Goal: Task Accomplishment & Management: Manage account settings

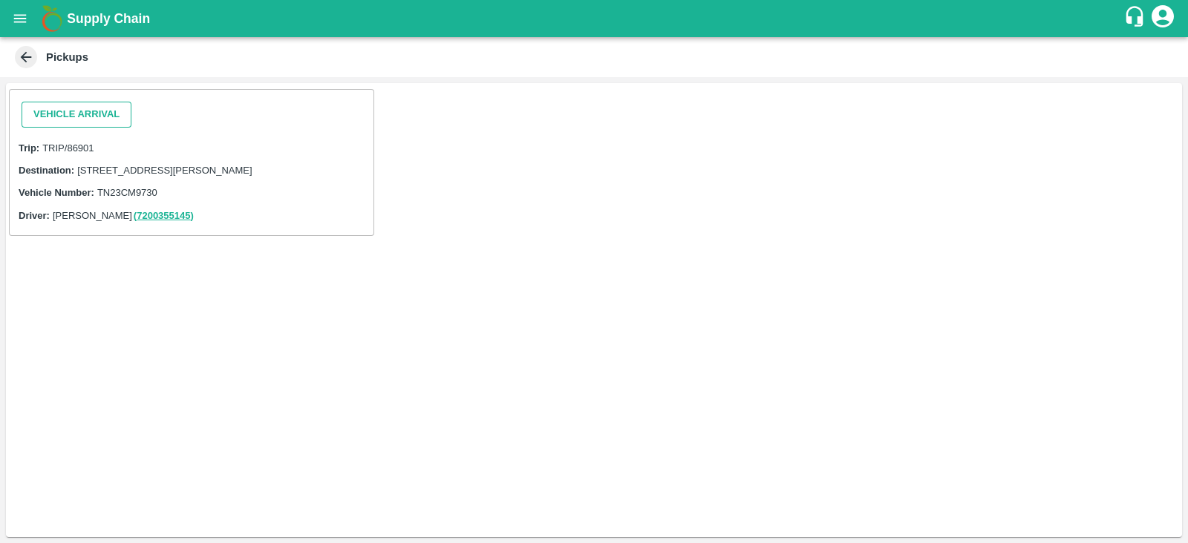
click at [120, 120] on button "Vehicle Arrival" at bounding box center [77, 115] width 110 height 26
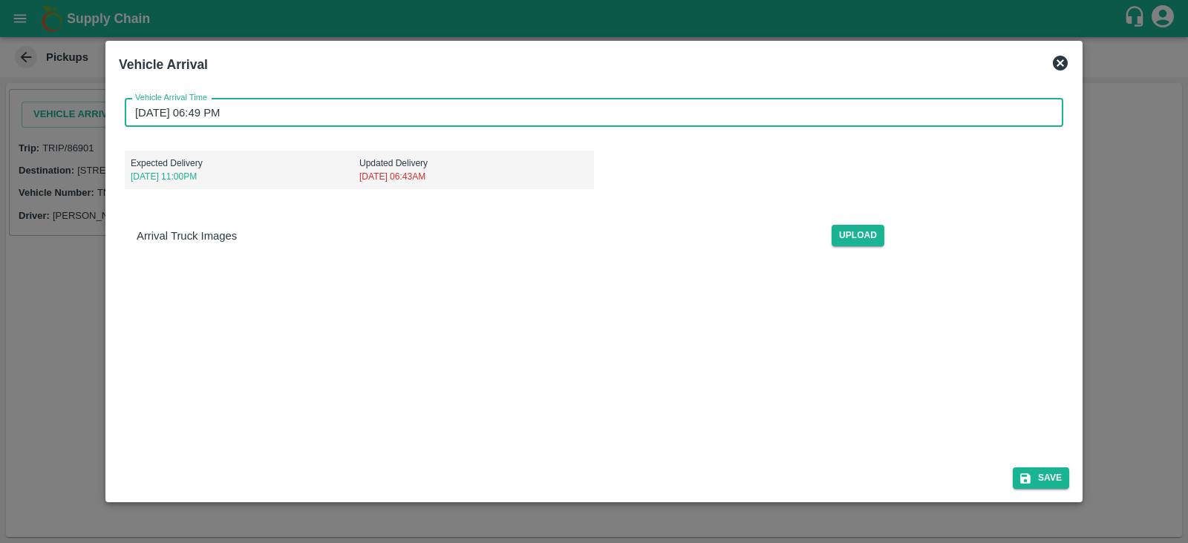
click at [245, 102] on input "29/08/2025 06:49 PM" at bounding box center [589, 113] width 928 height 28
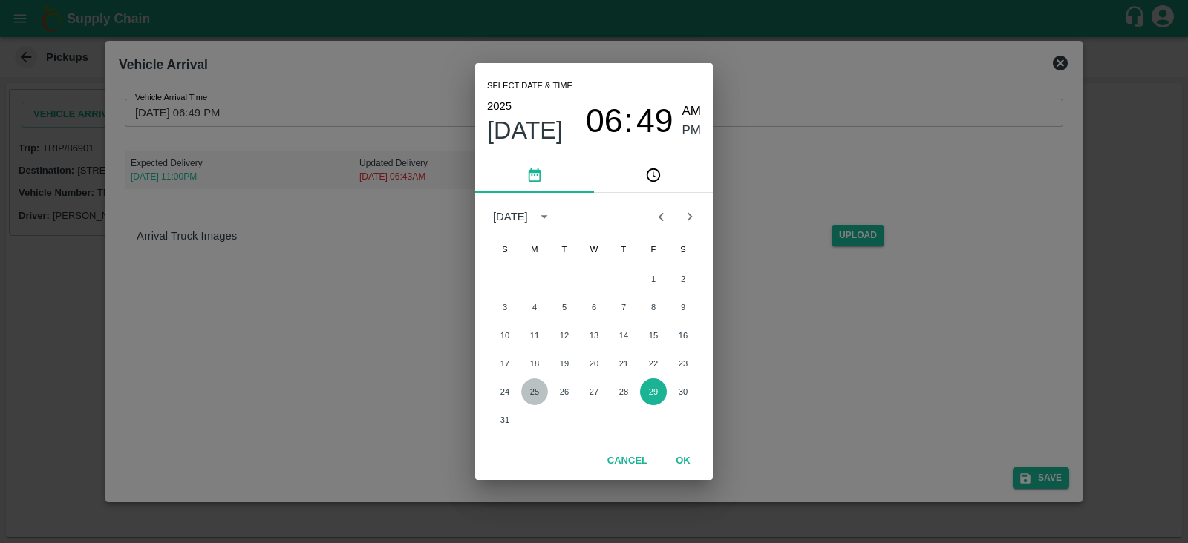
click at [536, 391] on button "25" at bounding box center [534, 392] width 27 height 27
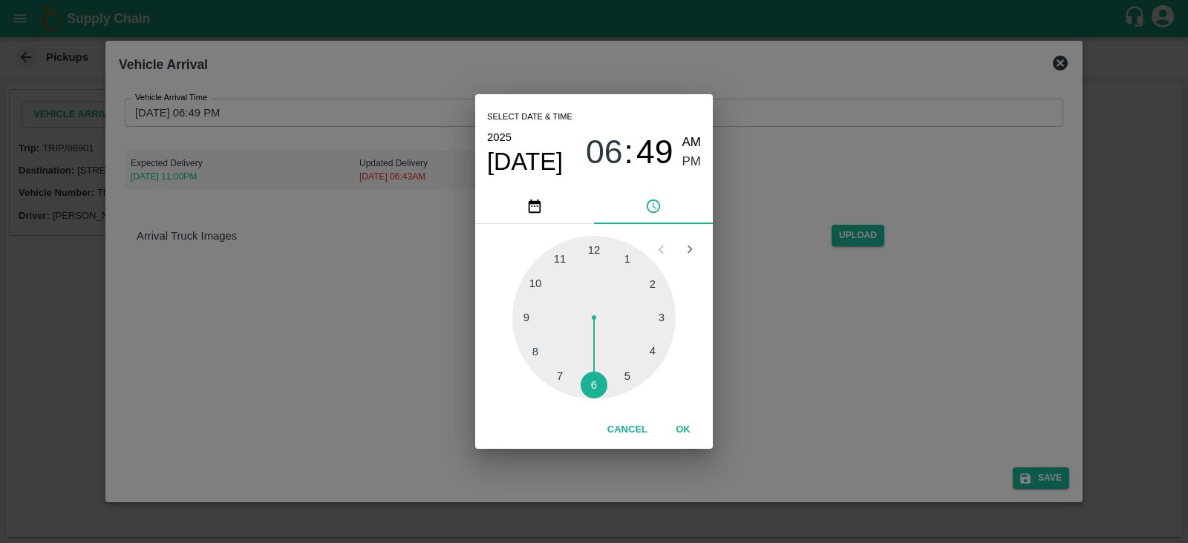
click at [631, 259] on div at bounding box center [593, 317] width 163 height 163
type input "25/08/2025 01:49 PM"
click at [690, 158] on span "PM" at bounding box center [691, 162] width 19 height 20
click at [683, 417] on button "OK" at bounding box center [683, 430] width 48 height 26
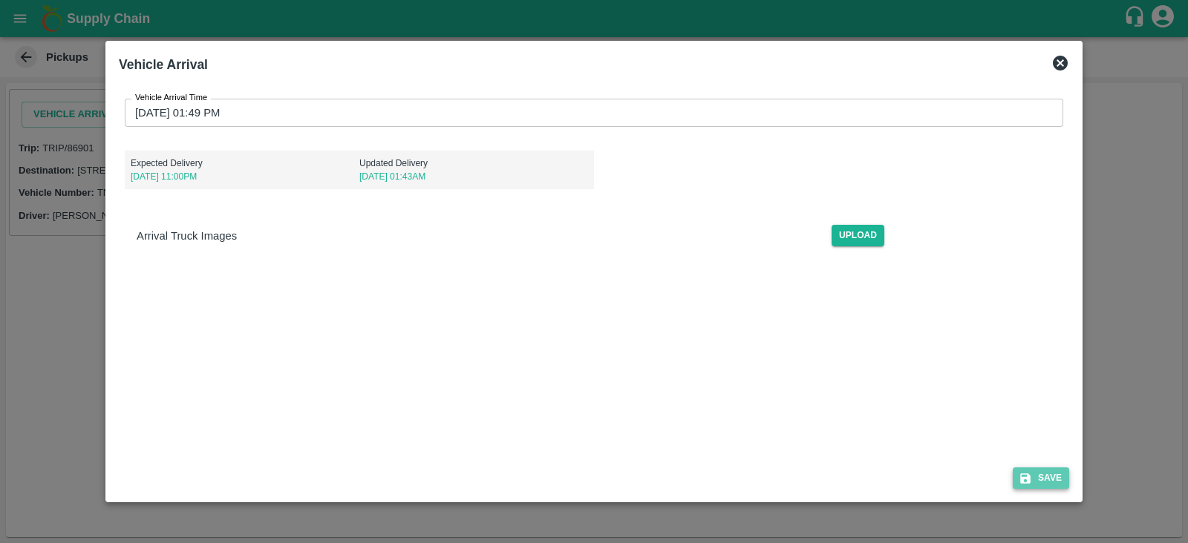
click at [1040, 483] on button "Save" at bounding box center [1040, 479] width 56 height 22
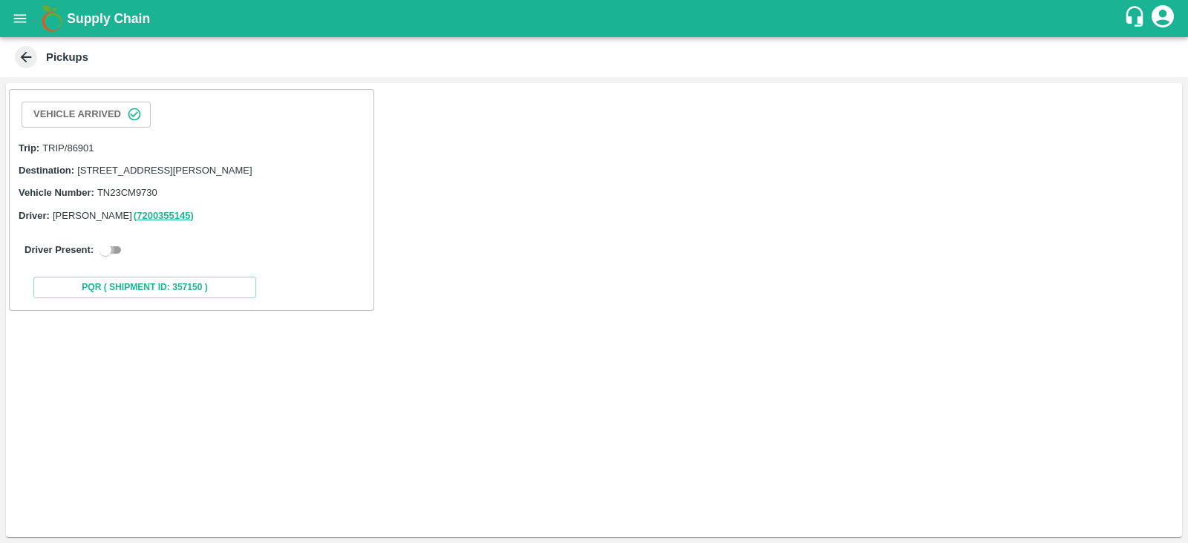
click at [117, 259] on input "checkbox" at bounding box center [105, 250] width 53 height 18
checkbox input "true"
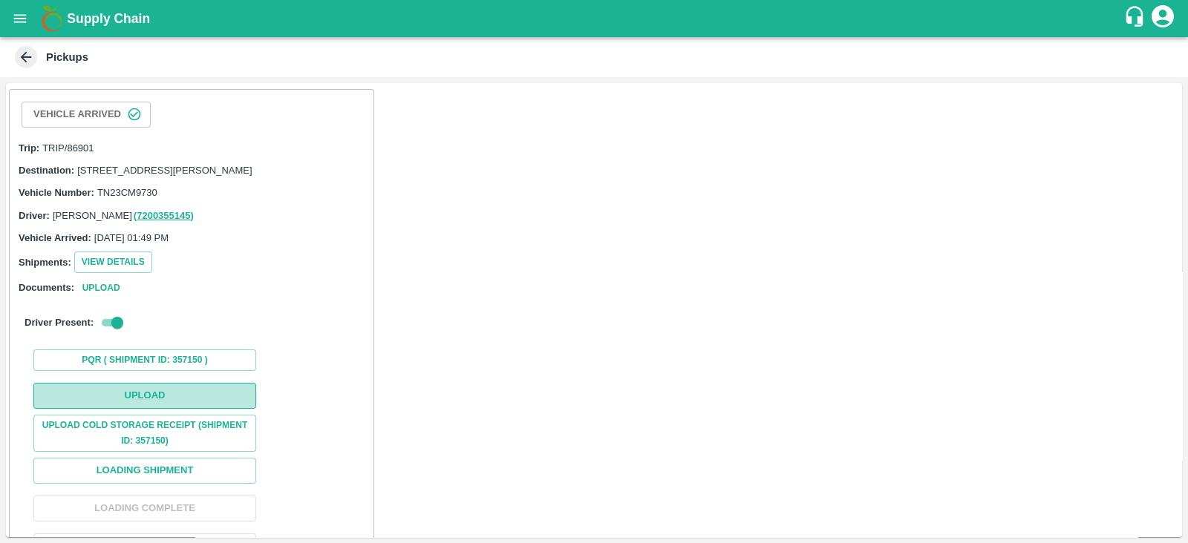
click at [224, 405] on button "Upload" at bounding box center [144, 396] width 223 height 26
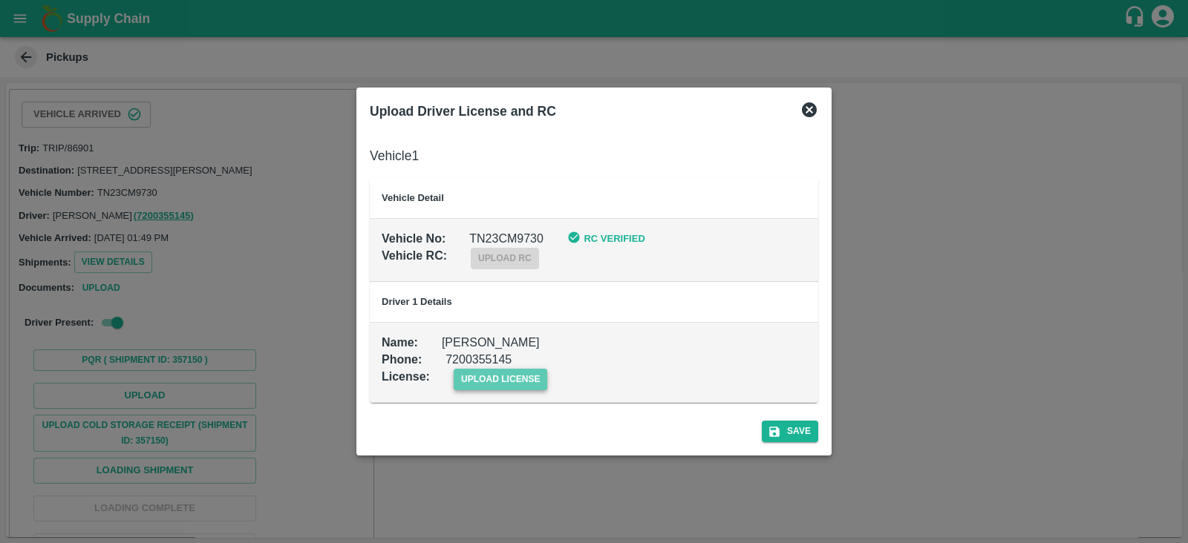
click at [492, 382] on span "upload license" at bounding box center [501, 380] width 94 height 22
click at [0, 0] on input "upload license" at bounding box center [0, 0] width 0 height 0
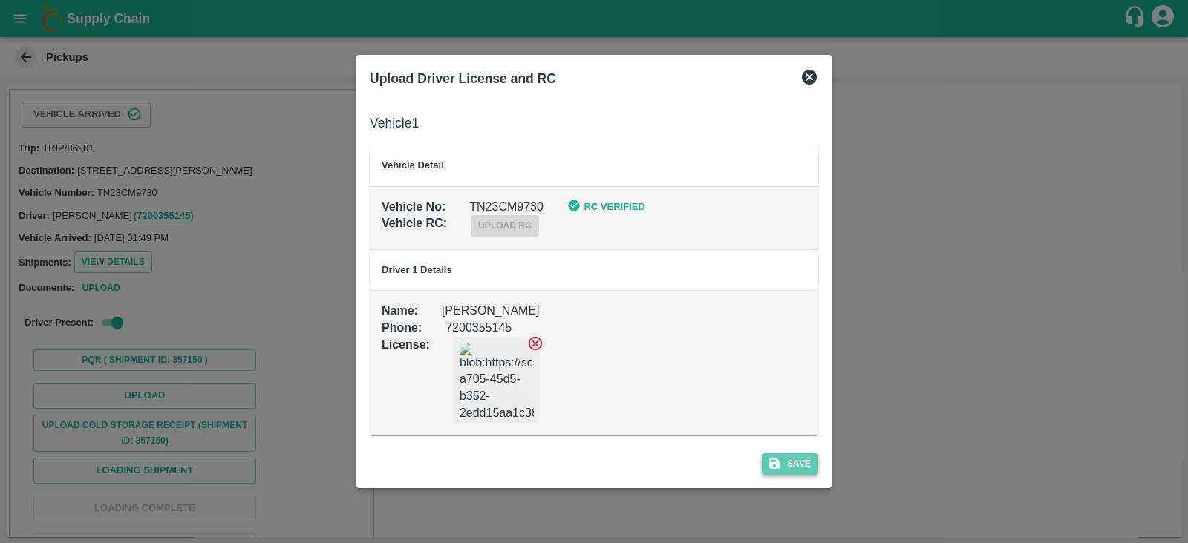
click at [782, 462] on button "Save" at bounding box center [790, 465] width 56 height 22
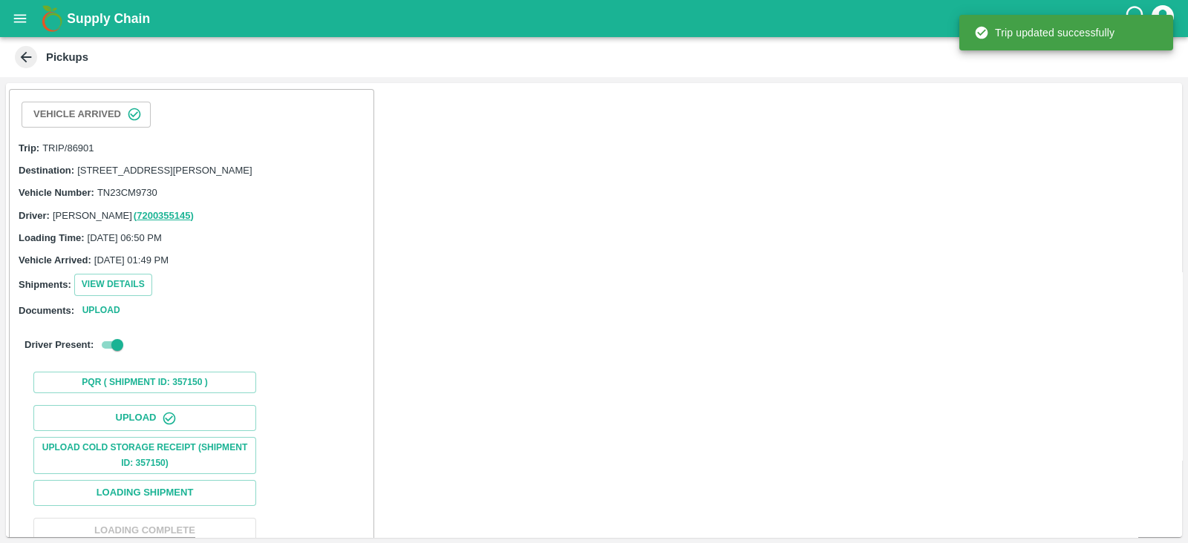
scroll to position [151, 0]
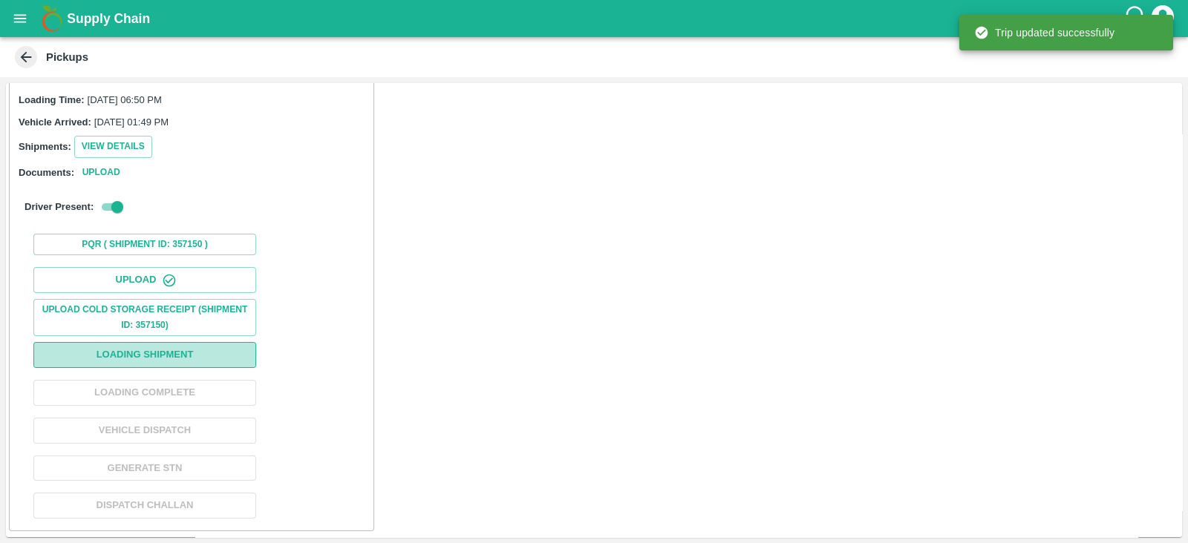
click at [226, 353] on button "Loading Shipment" at bounding box center [144, 355] width 223 height 26
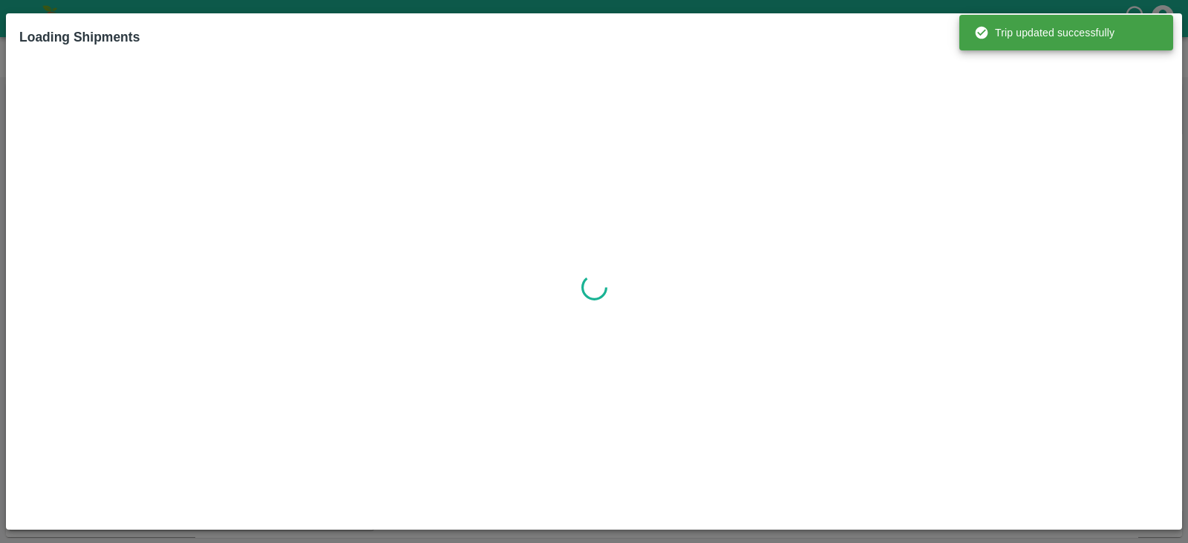
click input "0"
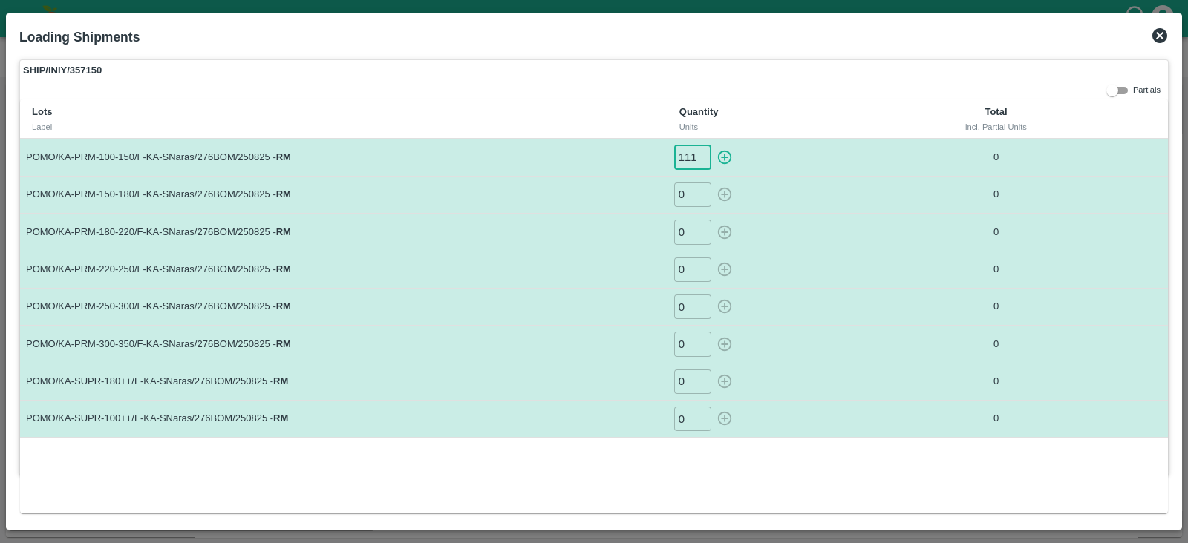
type input "111"
type input "128"
type input "89"
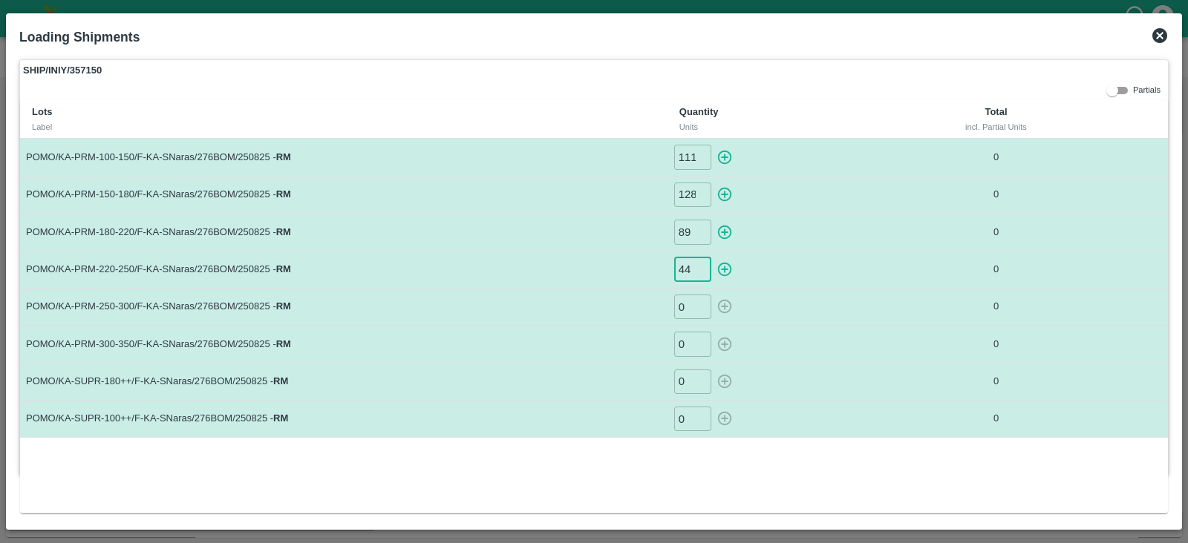
type input "44"
type input "26"
type input "21"
type input "26"
type input "6"
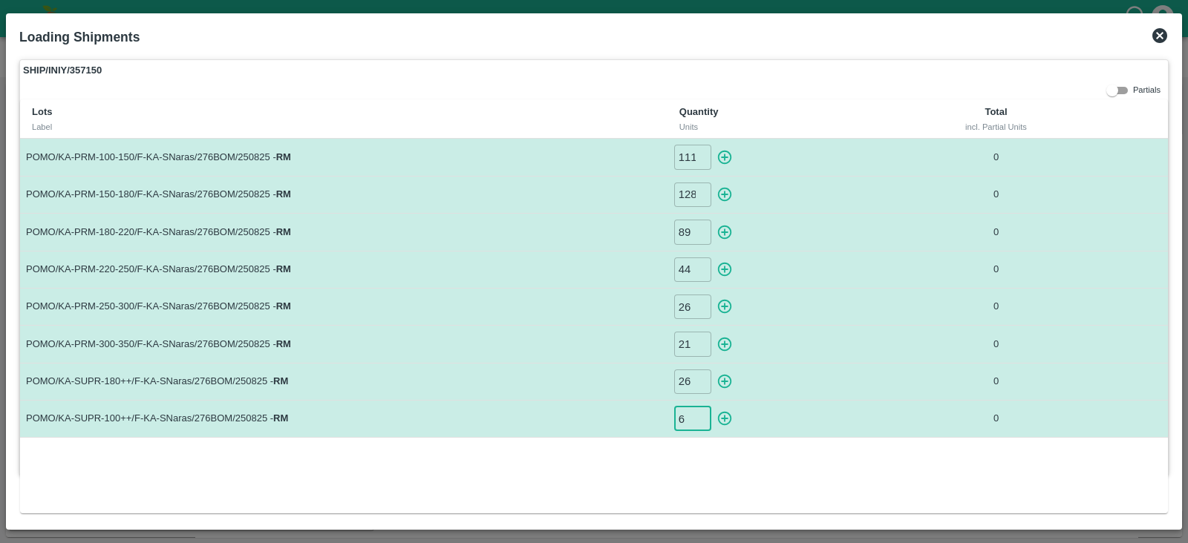
click at [724, 157] on icon "button" at bounding box center [725, 158] width 14 height 14
type input "0"
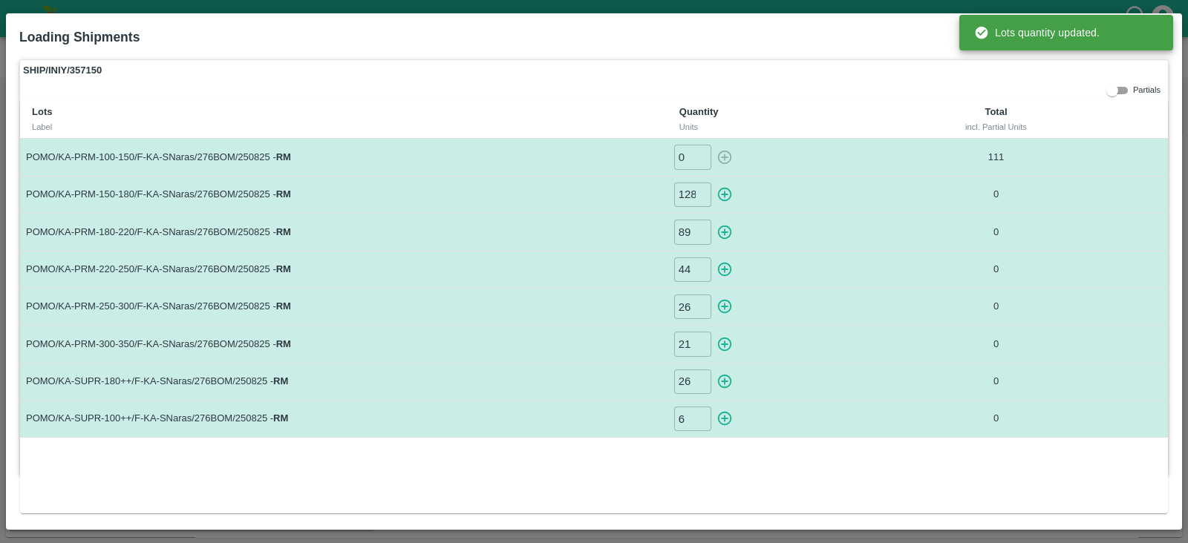
click at [726, 196] on icon "button" at bounding box center [724, 194] width 16 height 16
type input "0"
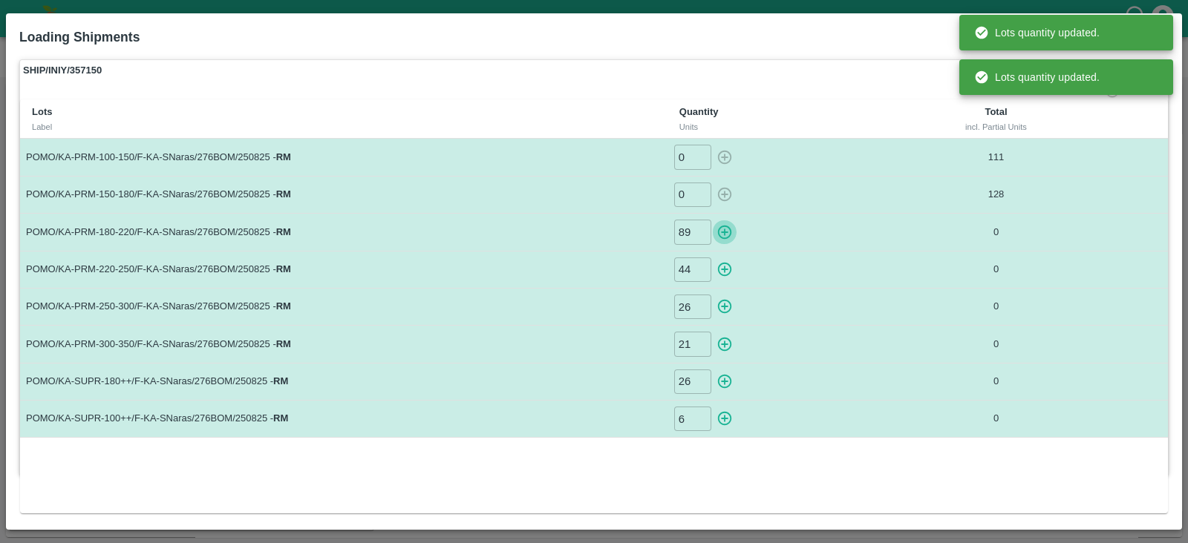
click at [729, 228] on icon "button" at bounding box center [725, 233] width 14 height 14
type input "0"
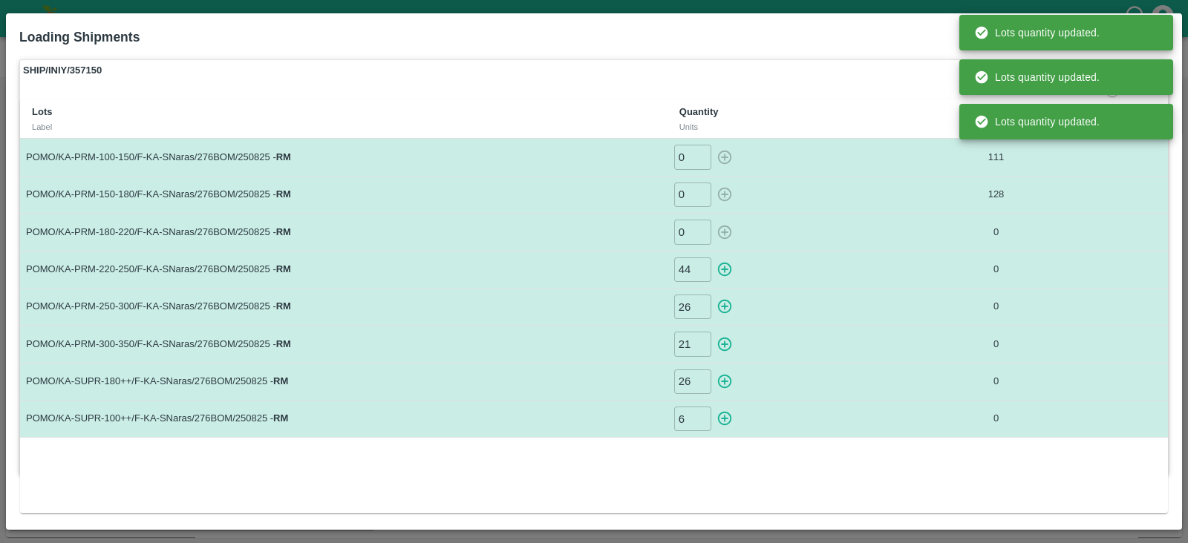
click at [727, 269] on icon "button" at bounding box center [725, 270] width 14 height 14
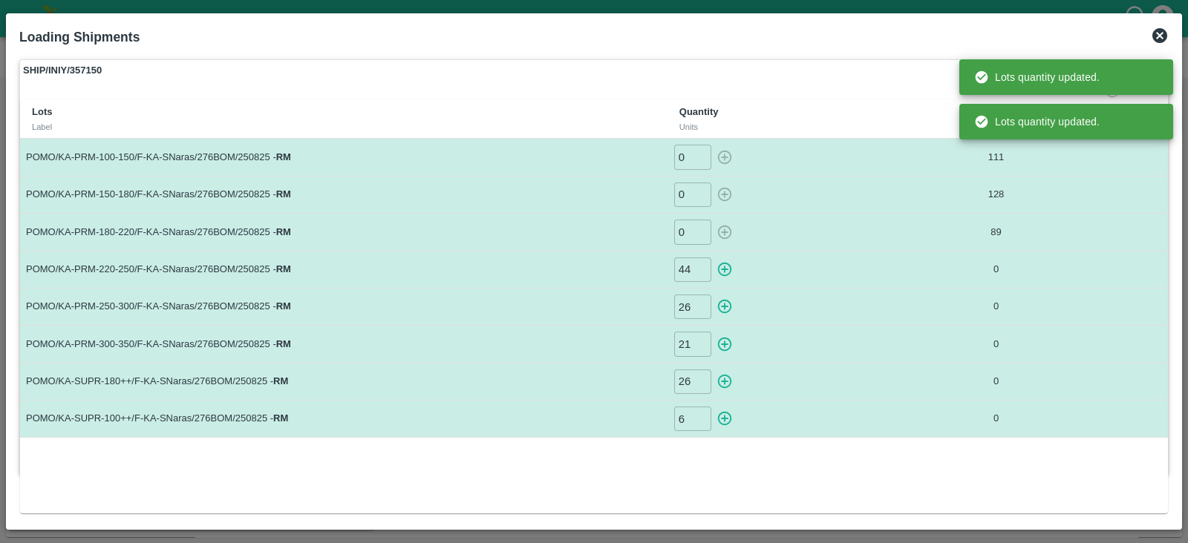
type input "0"
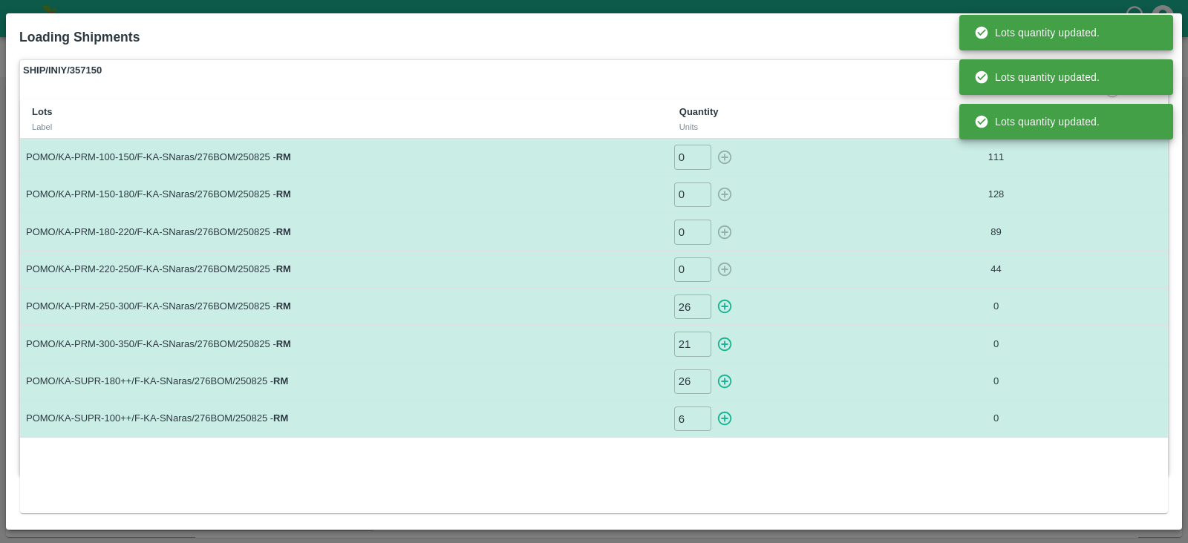
click at [724, 304] on icon "button" at bounding box center [725, 307] width 14 height 14
type input "0"
click at [725, 350] on icon "button" at bounding box center [725, 345] width 14 height 14
type input "0"
click at [727, 377] on icon "button" at bounding box center [724, 381] width 16 height 16
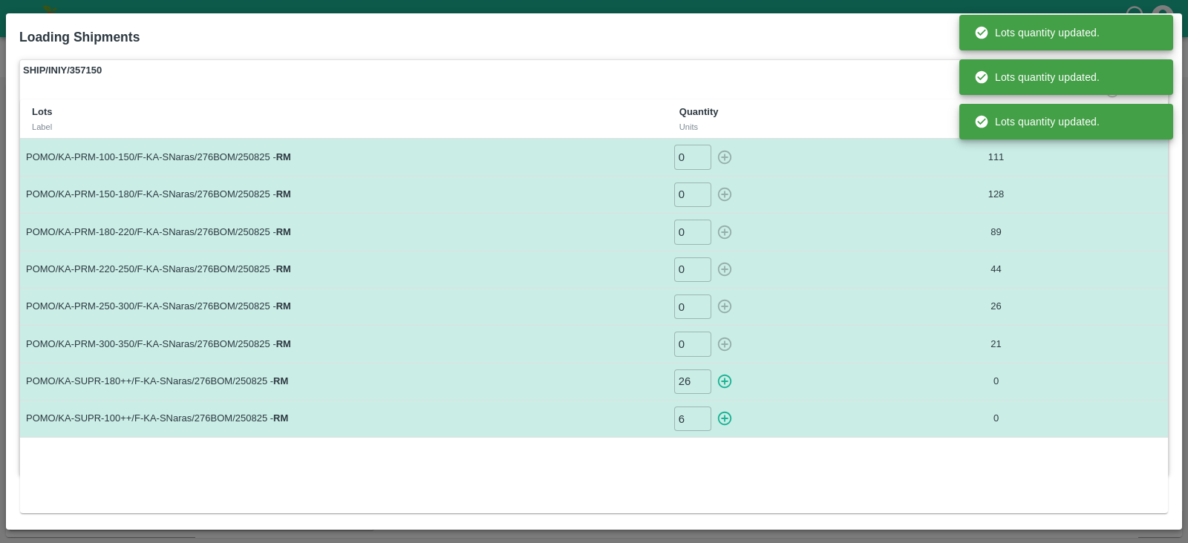
type input "0"
click at [725, 415] on icon "button" at bounding box center [724, 418] width 16 height 16
type input "0"
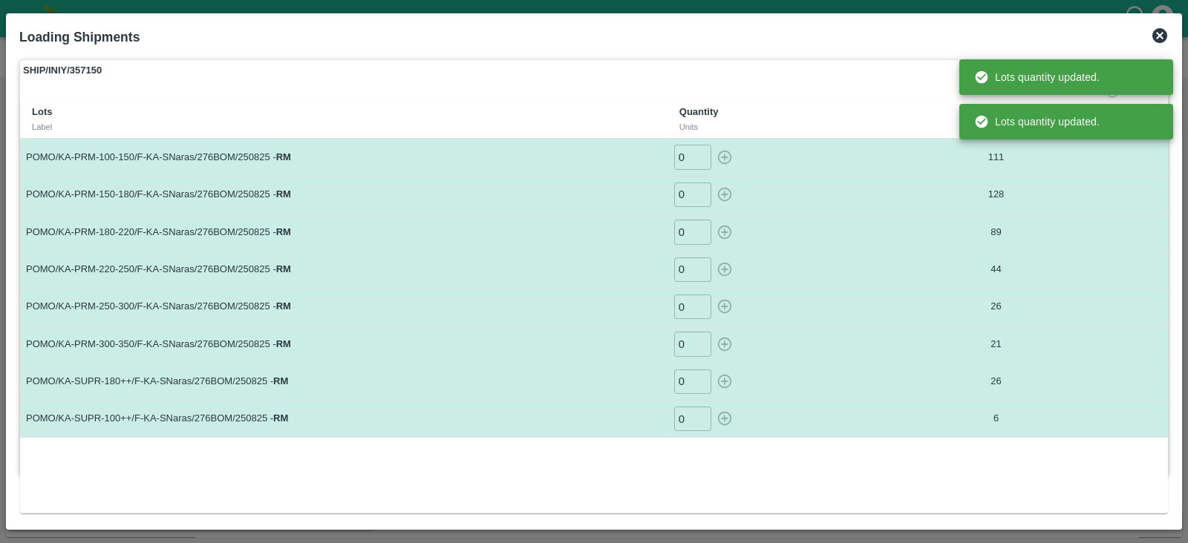
click at [831, 132] on div "Units" at bounding box center [781, 126] width 204 height 13
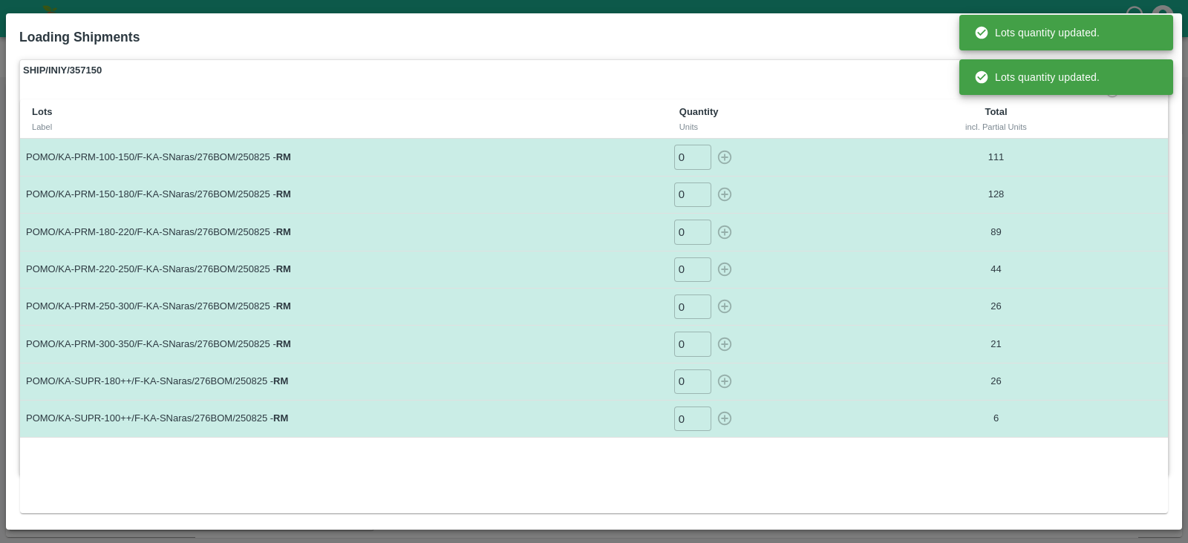
click at [831, 128] on div "Units" at bounding box center [781, 126] width 204 height 13
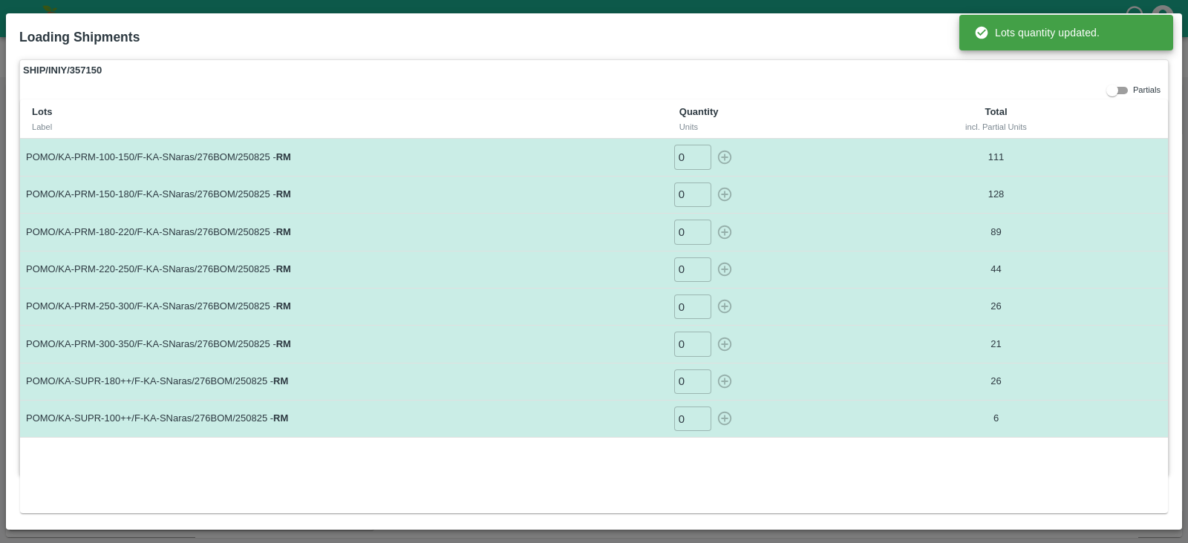
click at [831, 128] on div "Units" at bounding box center [781, 126] width 204 height 13
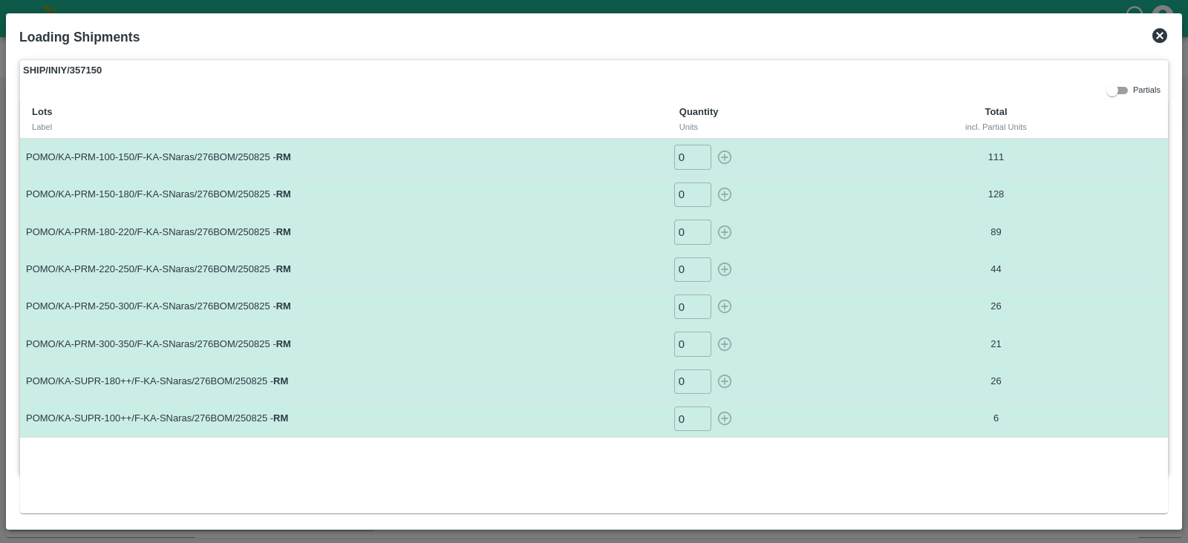
click at [1162, 33] on icon at bounding box center [1159, 36] width 18 height 18
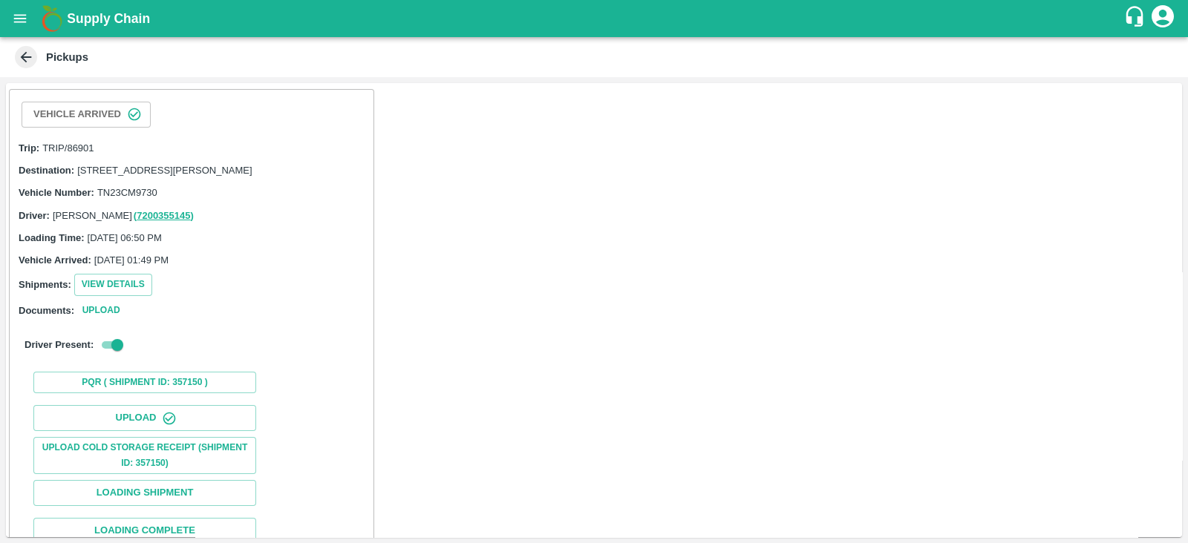
scroll to position [151, 0]
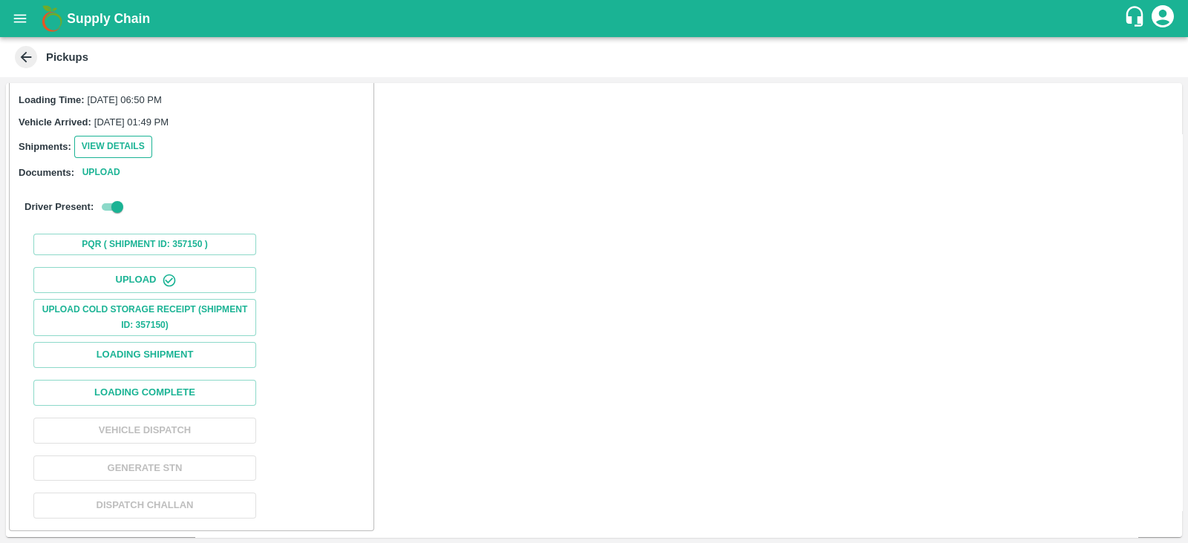
click at [120, 146] on button "View Details" at bounding box center [113, 147] width 78 height 22
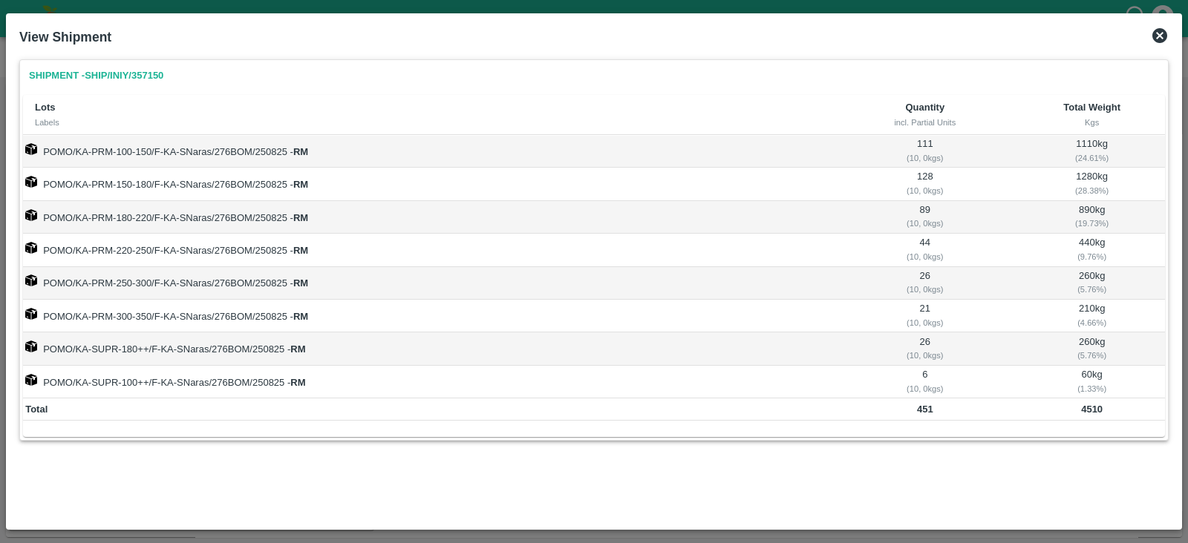
click at [1161, 30] on icon at bounding box center [1159, 35] width 15 height 15
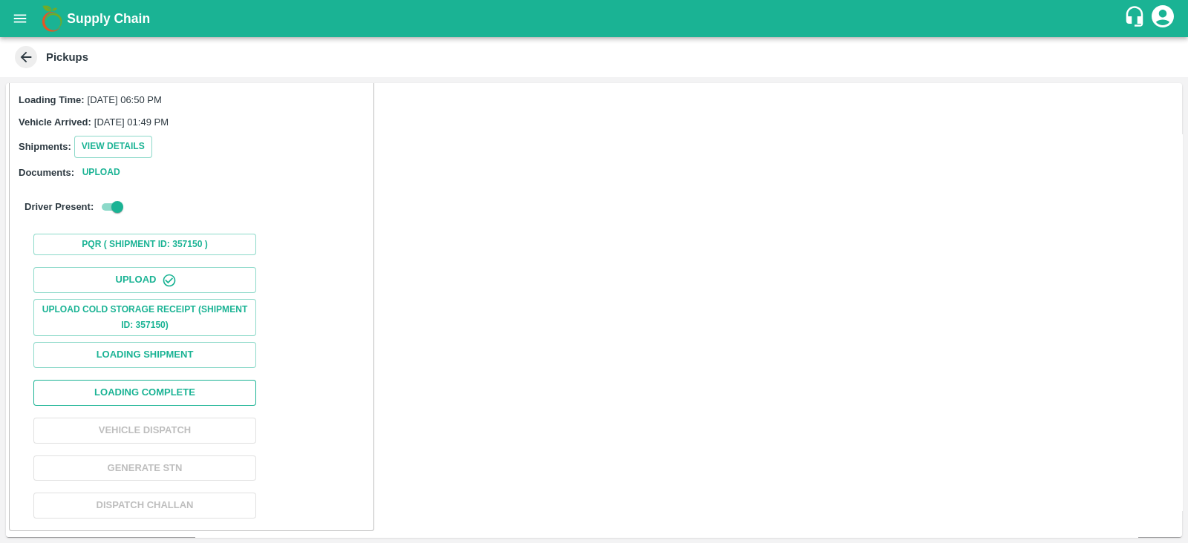
click at [230, 389] on button "Loading Complete" at bounding box center [144, 393] width 223 height 26
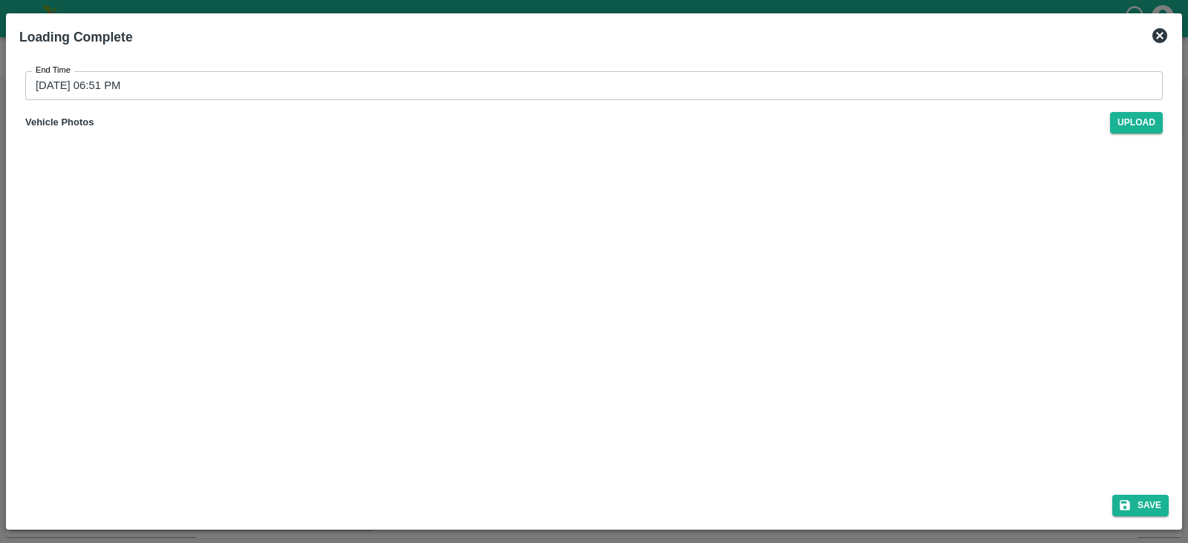
click at [173, 69] on div "End Time 29/08/2025 06:51 PM End Time Vehicle Photos Upload" at bounding box center [593, 101] width 1149 height 85
click at [169, 82] on input "29/08/2025 06:51 PM" at bounding box center [588, 85] width 1127 height 28
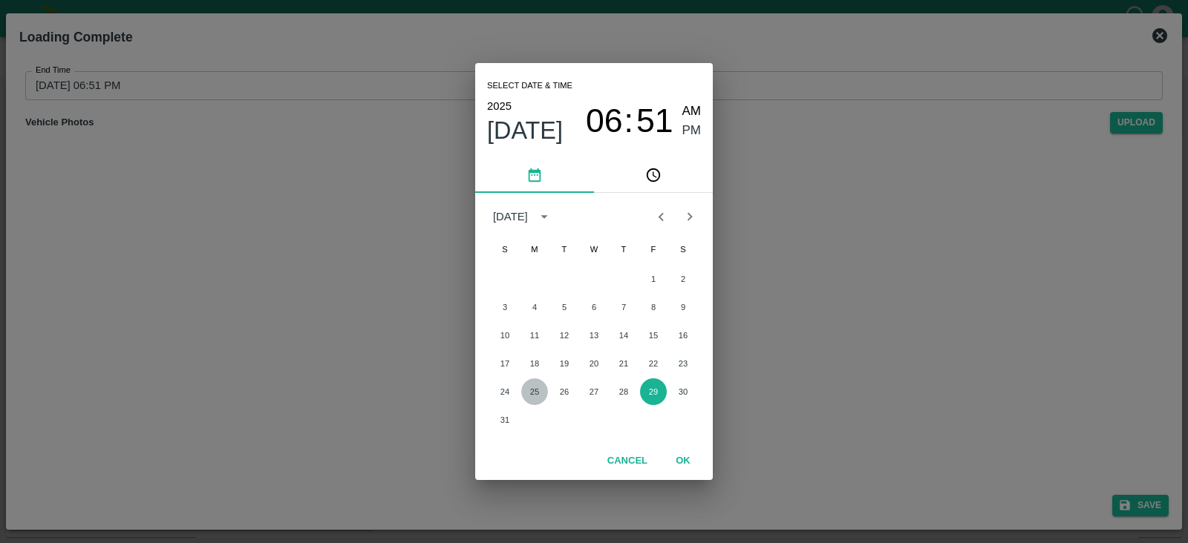
click at [540, 390] on button "25" at bounding box center [534, 392] width 27 height 27
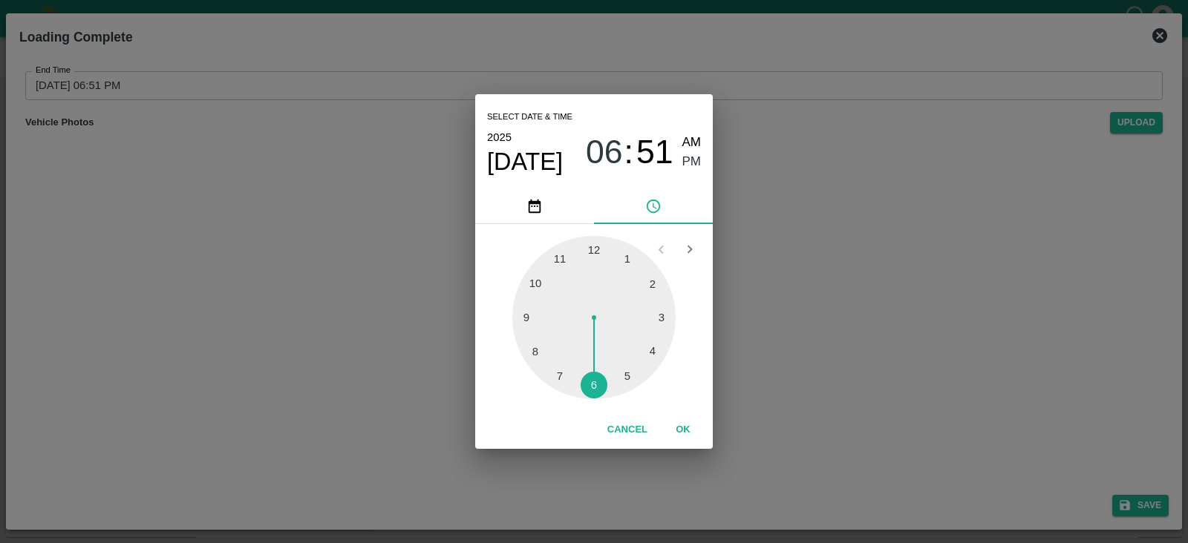
click at [690, 165] on span "PM" at bounding box center [691, 162] width 19 height 20
click at [685, 426] on button "OK" at bounding box center [683, 430] width 48 height 26
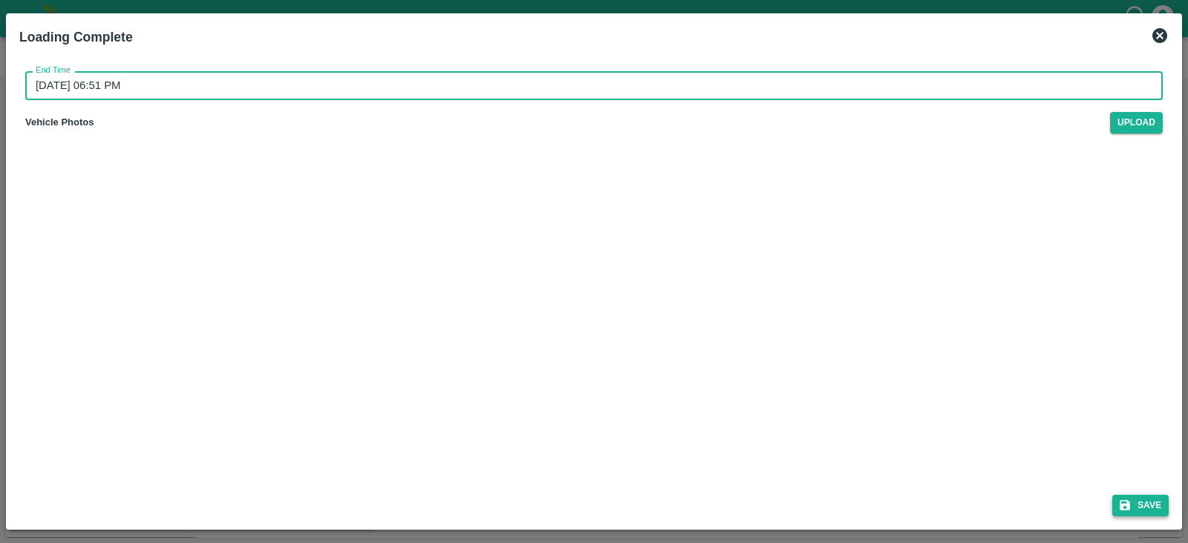
click at [1133, 508] on button "Save" at bounding box center [1140, 506] width 56 height 22
type input "29/08/2025 06:51 PM"
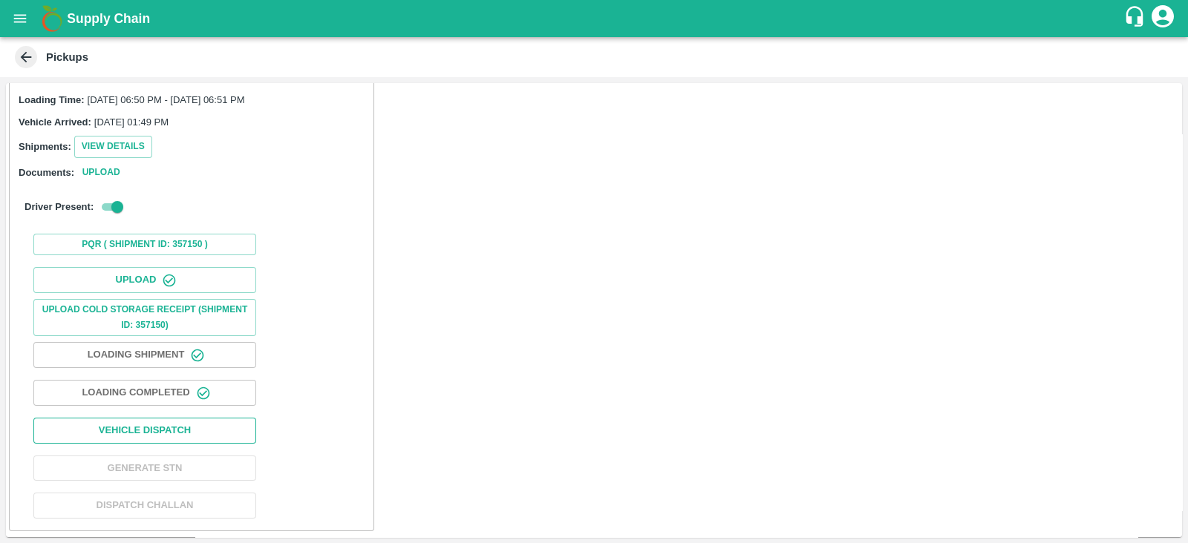
click at [128, 435] on button "Vehicle Dispatch" at bounding box center [144, 431] width 223 height 26
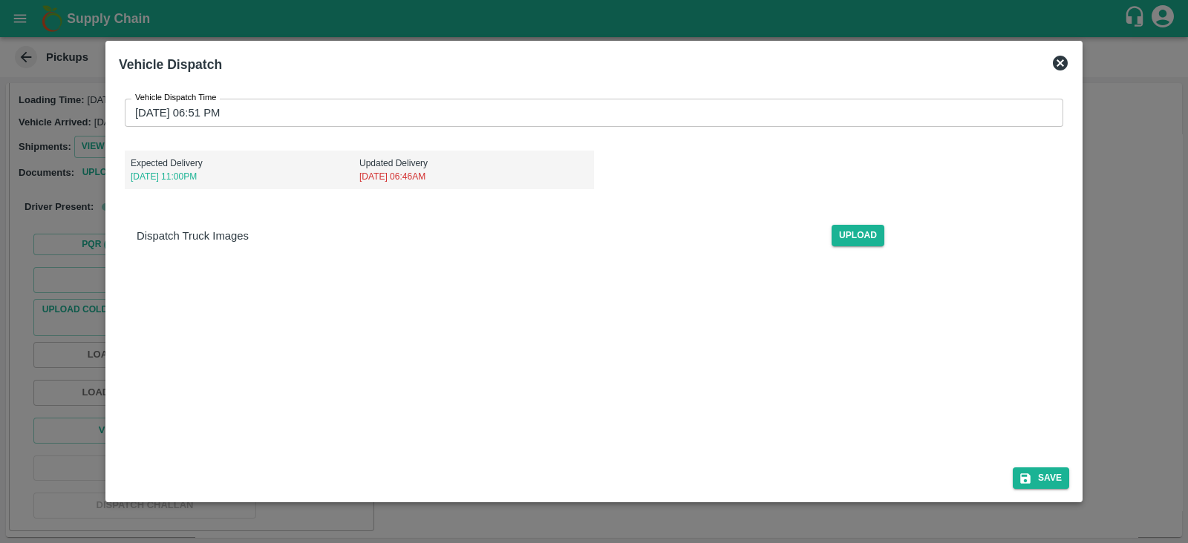
click at [223, 131] on div "Vehicle Dispatch Time 29/08/2025 06:51 PM Vehicle Dispatch Time Expected Delive…" at bounding box center [594, 178] width 950 height 183
click at [219, 118] on input "29/08/2025 06:51 PM" at bounding box center [589, 113] width 928 height 28
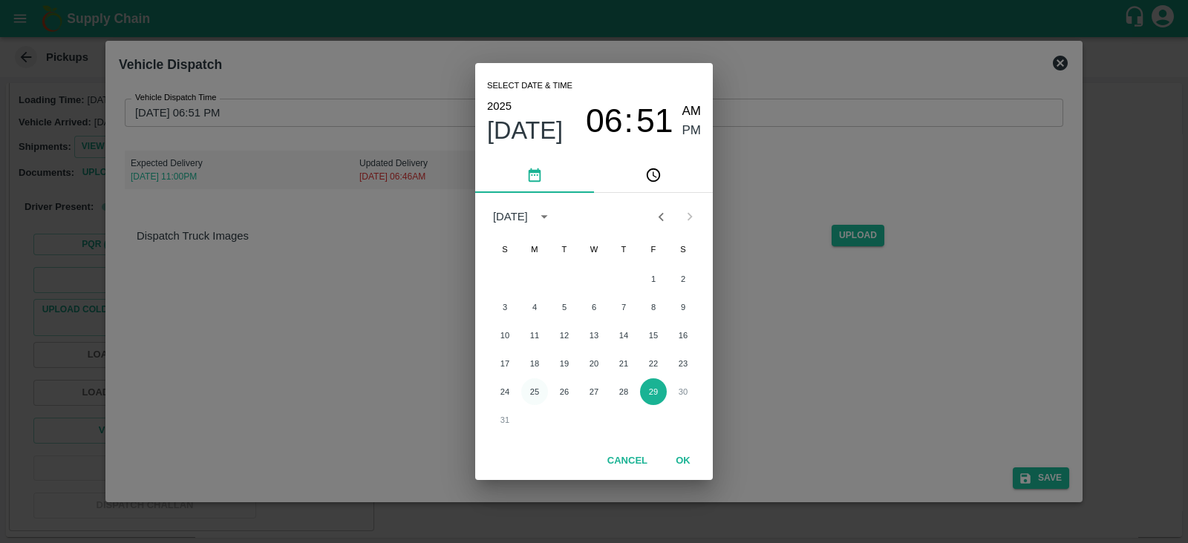
click at [526, 393] on button "25" at bounding box center [534, 392] width 27 height 27
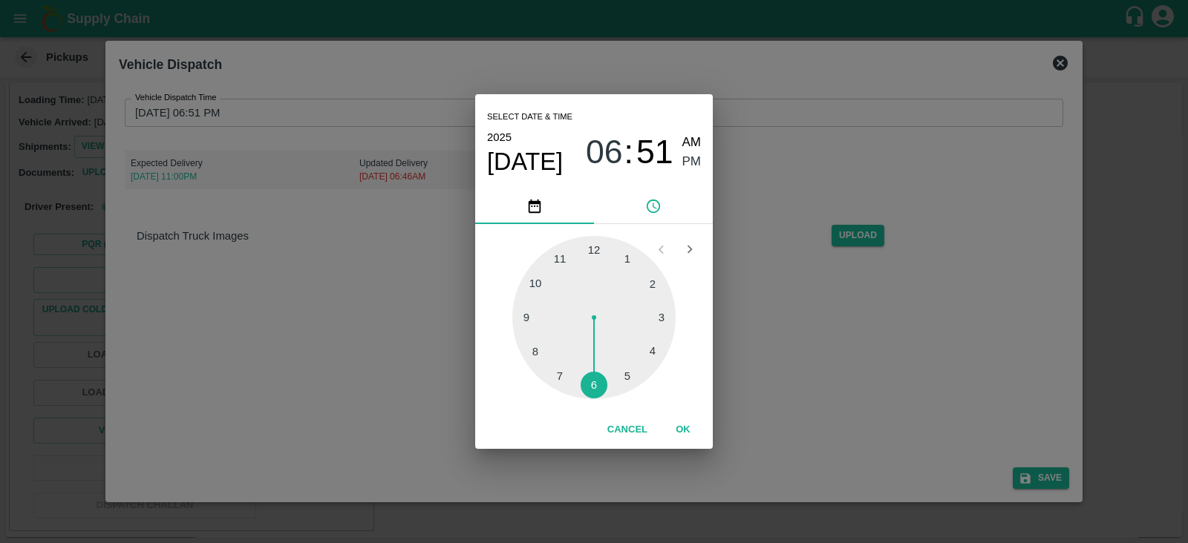
type input "25/08/2025 06:51 PM"
click at [693, 161] on span "PM" at bounding box center [691, 162] width 19 height 20
click at [680, 425] on button "OK" at bounding box center [683, 430] width 48 height 26
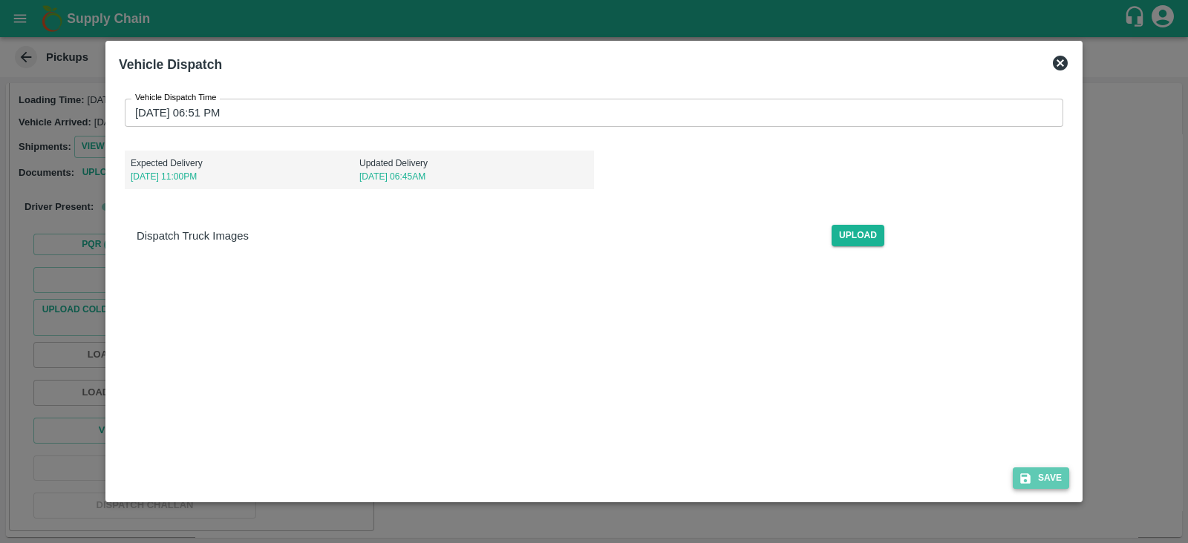
click at [1041, 479] on button "Save" at bounding box center [1040, 479] width 56 height 22
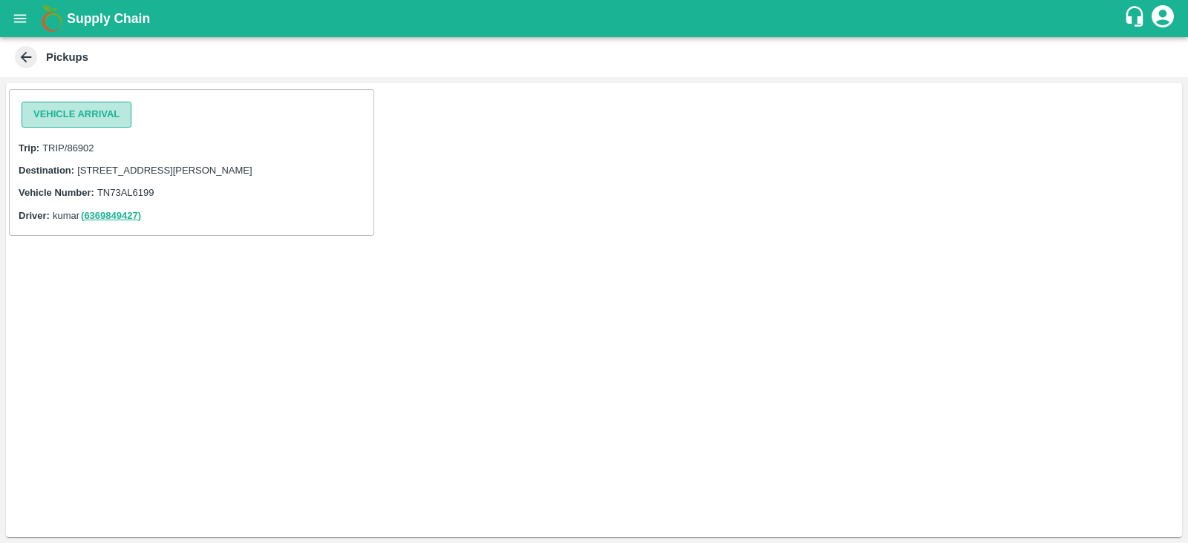
click at [91, 110] on button "Vehicle Arrival" at bounding box center [77, 115] width 110 height 26
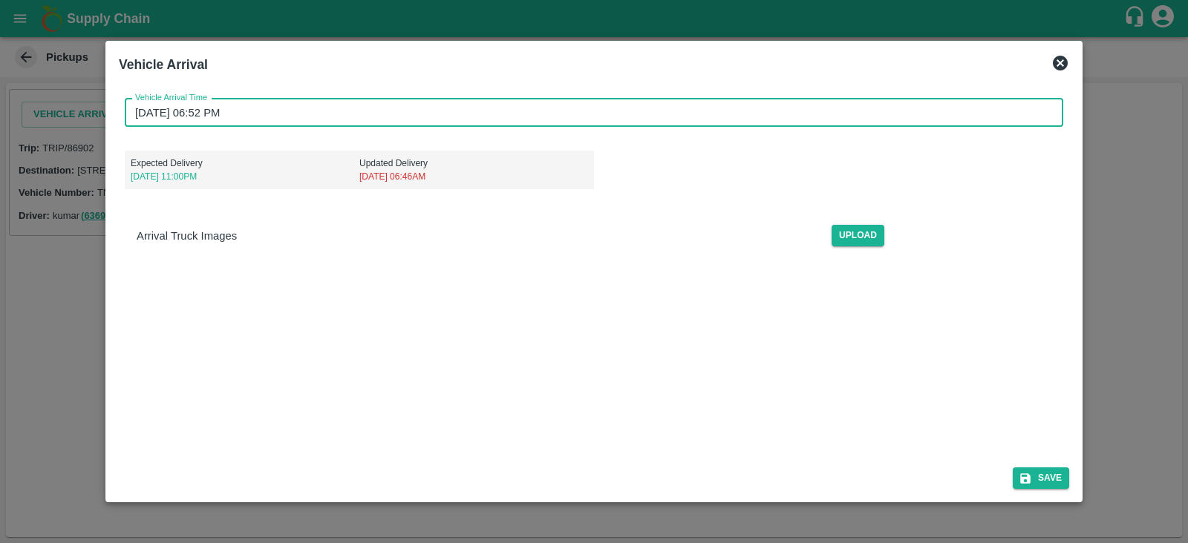
click at [194, 120] on input "[DATE] 06:52 PM" at bounding box center [589, 113] width 928 height 28
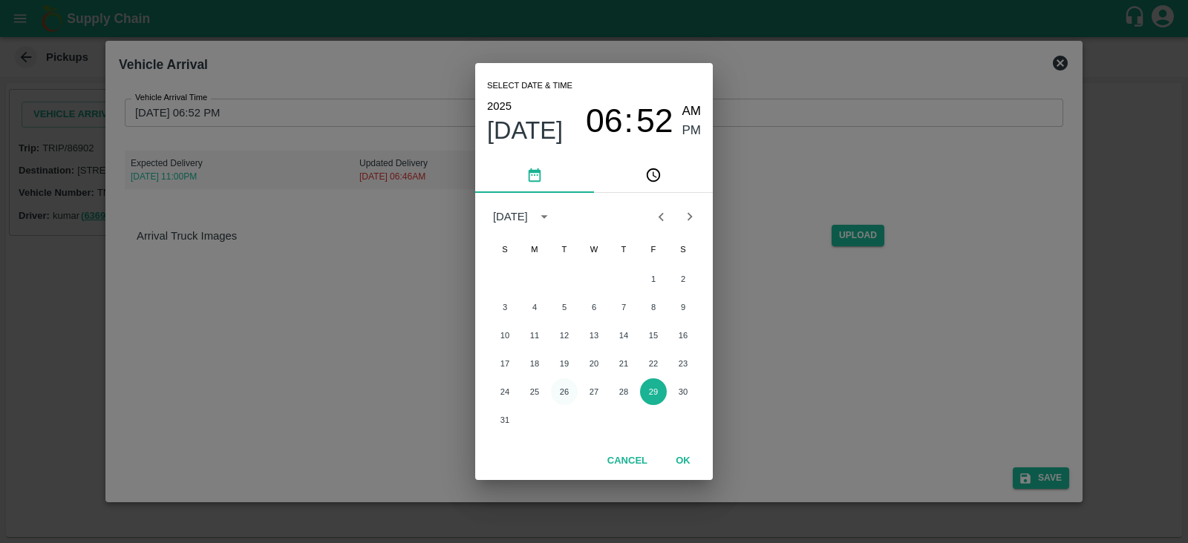
click at [567, 385] on button "26" at bounding box center [564, 392] width 27 height 27
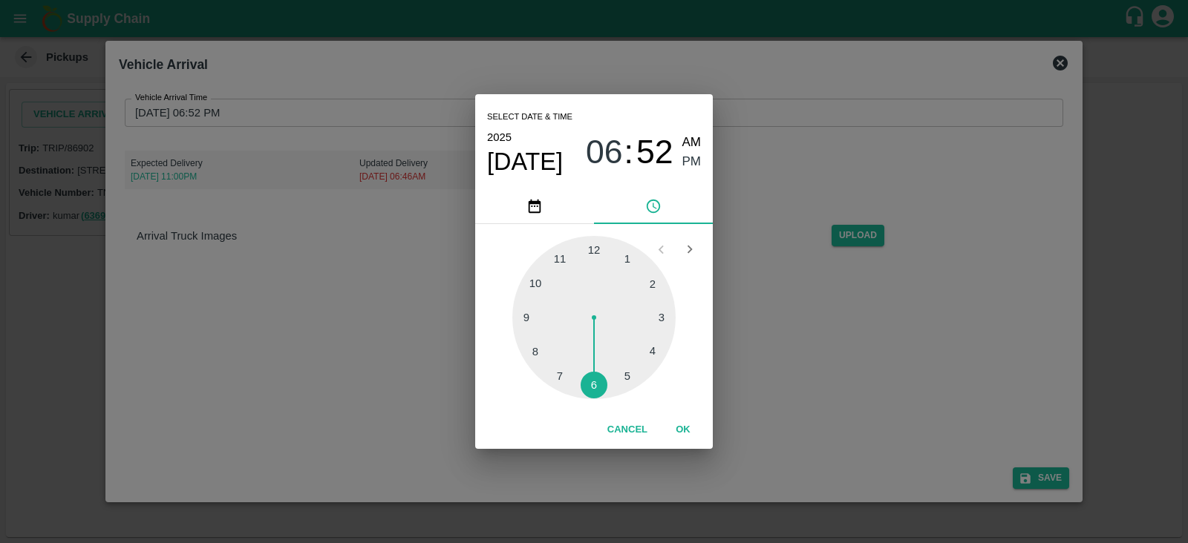
click at [629, 262] on div at bounding box center [593, 317] width 163 height 163
type input "[DATE] 01:52 PM"
click at [693, 159] on span "PM" at bounding box center [691, 162] width 19 height 20
click at [675, 428] on button "OK" at bounding box center [683, 430] width 48 height 26
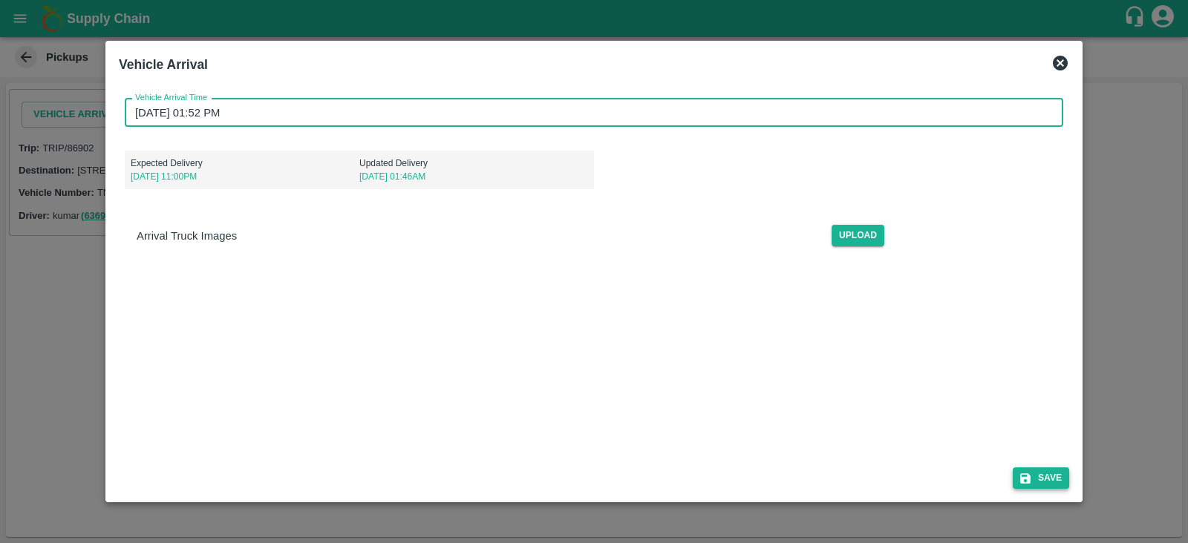
click at [1042, 472] on button "Save" at bounding box center [1040, 479] width 56 height 22
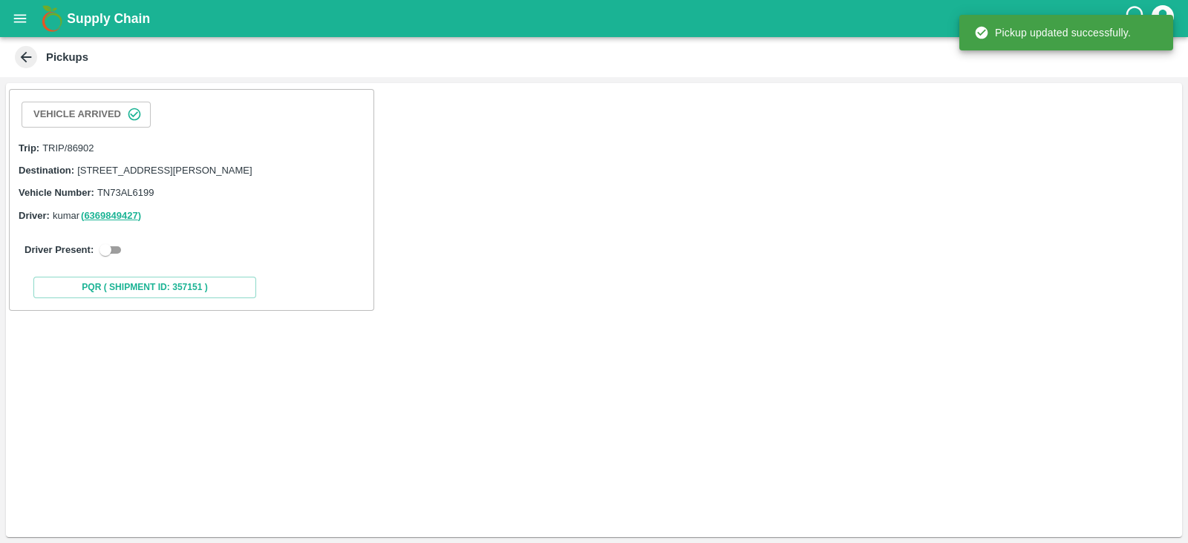
click at [119, 259] on input "checkbox" at bounding box center [105, 250] width 53 height 18
checkbox input "true"
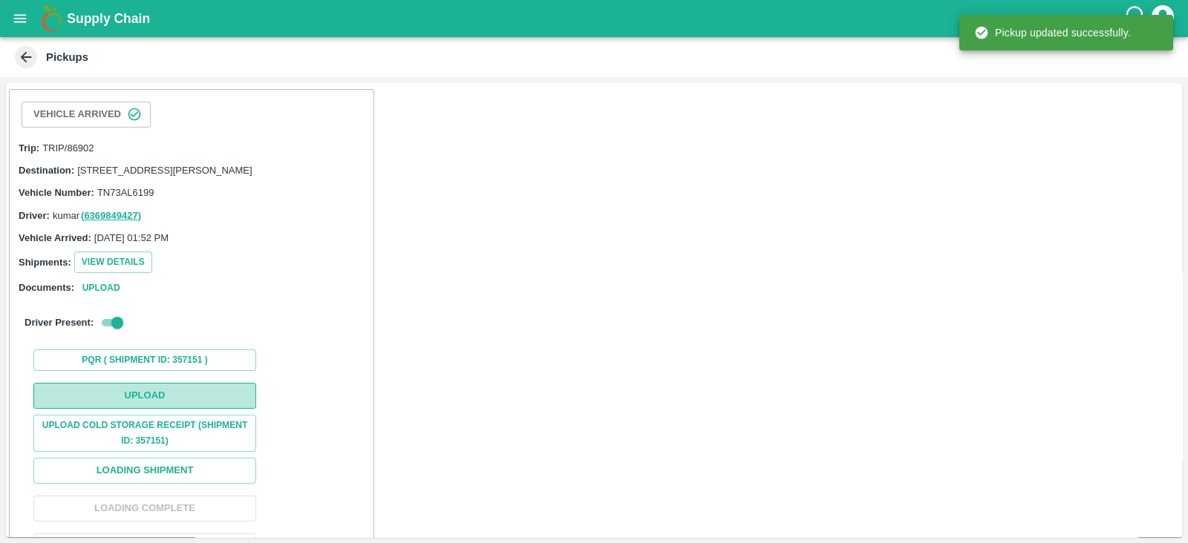
click at [159, 404] on button "Upload" at bounding box center [144, 396] width 223 height 26
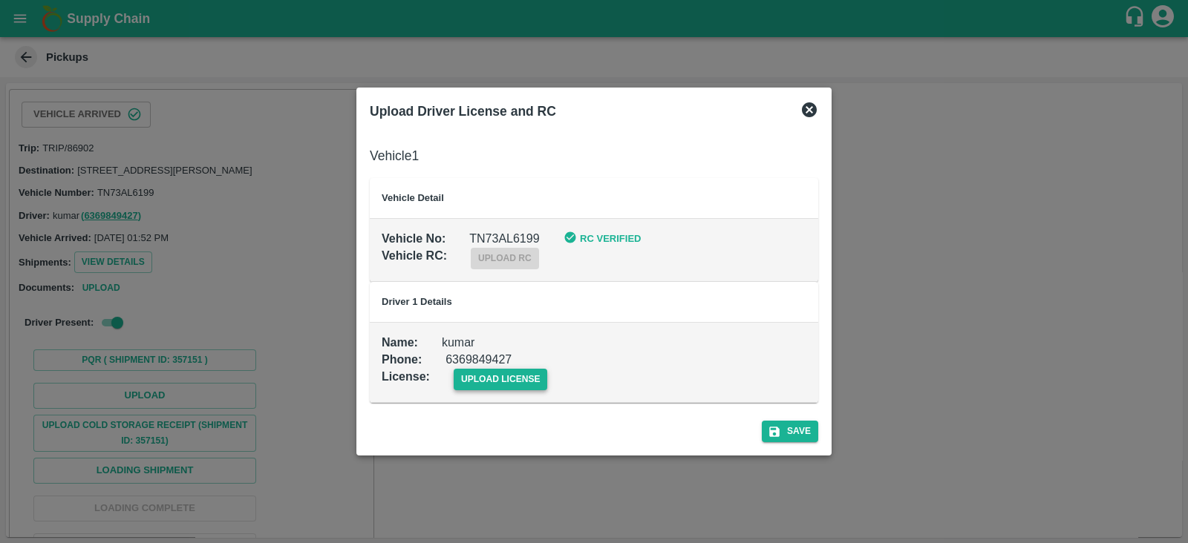
click at [540, 377] on span "upload license" at bounding box center [501, 380] width 94 height 22
click at [0, 0] on input "upload license" at bounding box center [0, 0] width 0 height 0
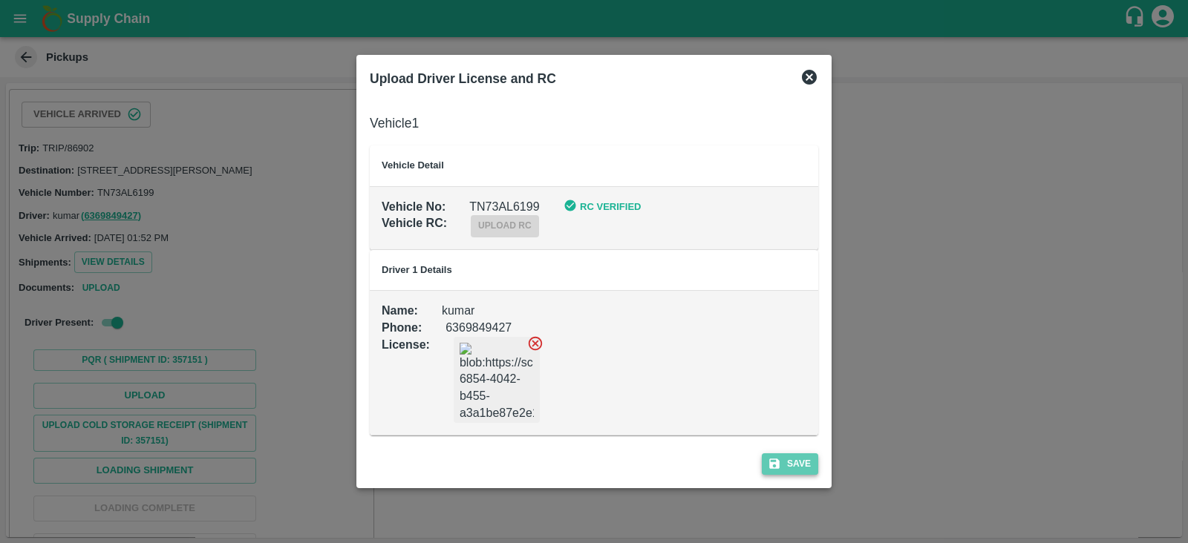
click at [790, 469] on button "Save" at bounding box center [790, 465] width 56 height 22
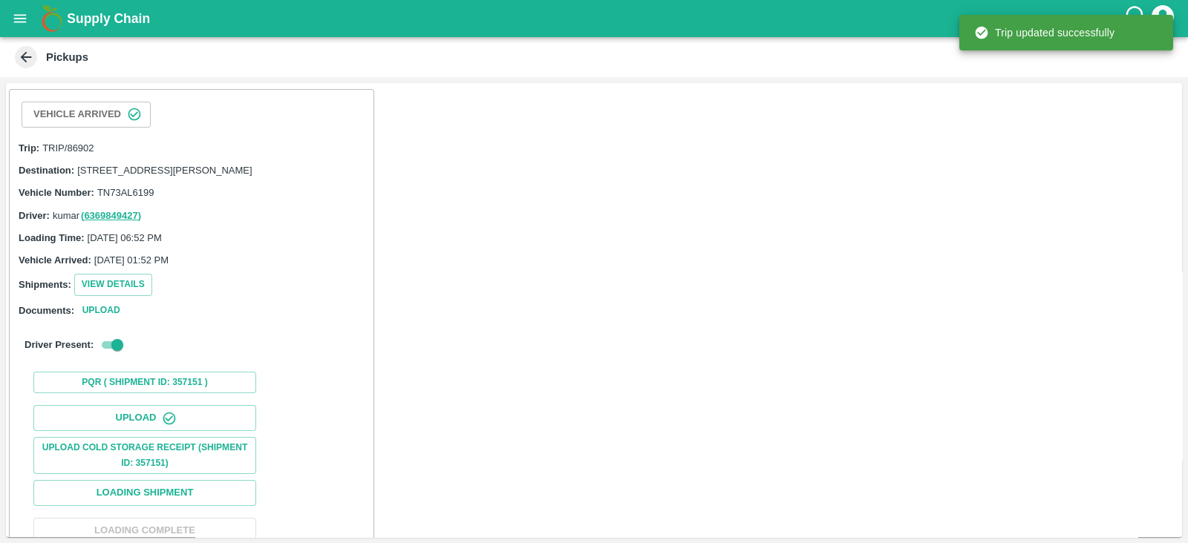
scroll to position [151, 0]
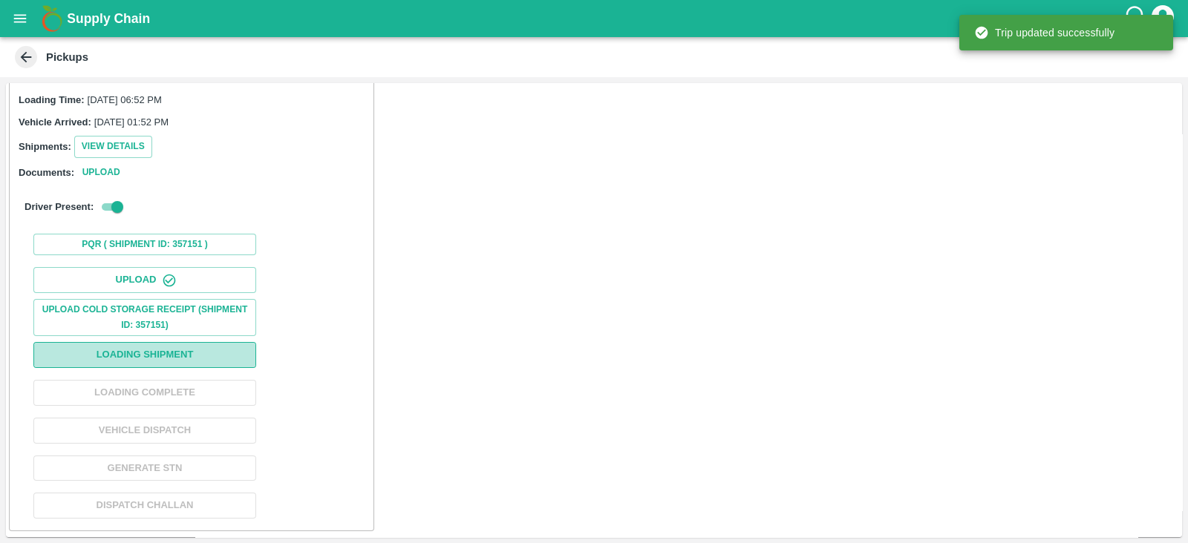
click at [216, 350] on button "Loading Shipment" at bounding box center [144, 355] width 223 height 26
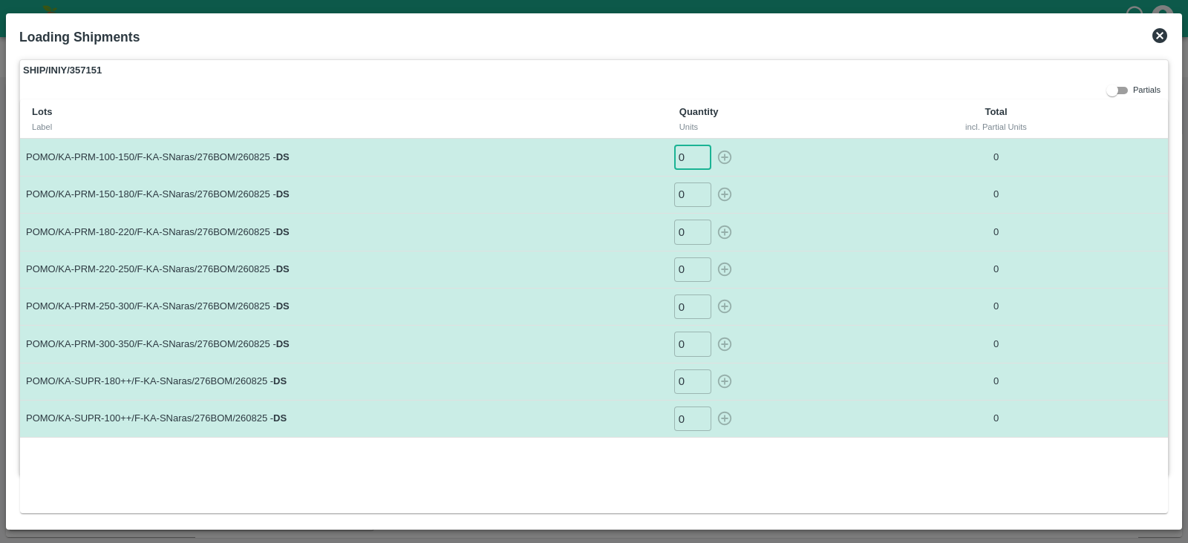
click at [693, 161] on input "0" at bounding box center [692, 157] width 37 height 24
type input "52"
click at [713, 145] on button "button" at bounding box center [725, 157] width 24 height 24
type input "0"
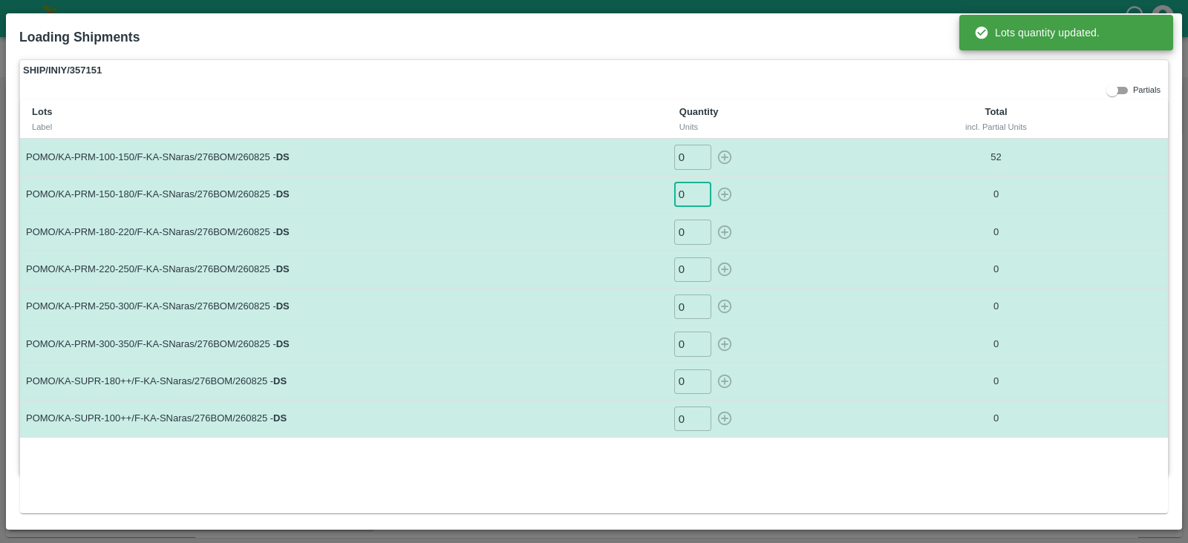
click at [687, 204] on input "0" at bounding box center [692, 195] width 37 height 24
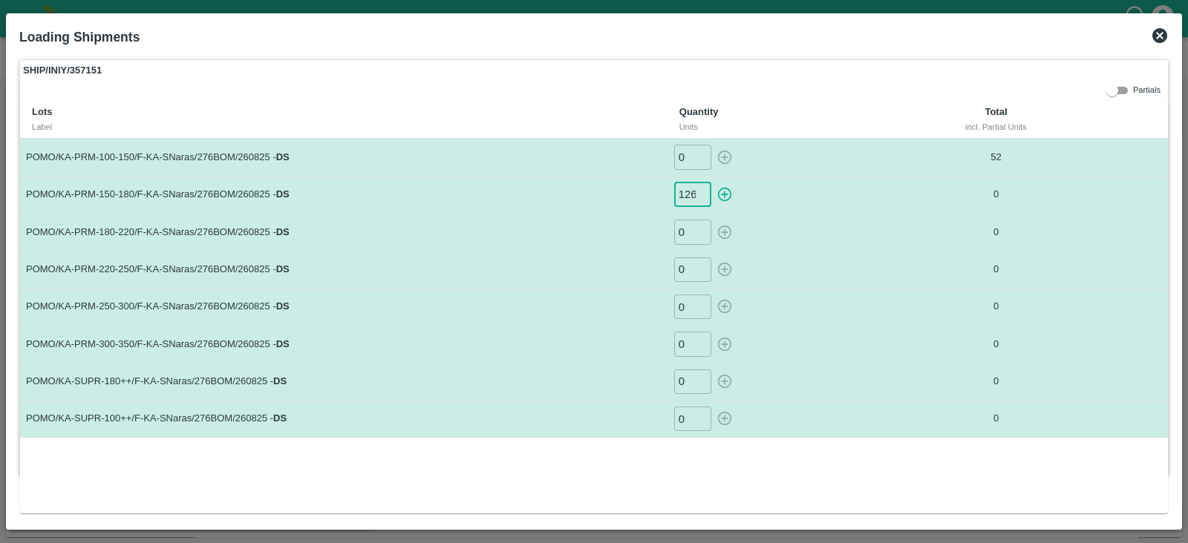
scroll to position [0, 1]
type input "126"
type input "149"
type input "108"
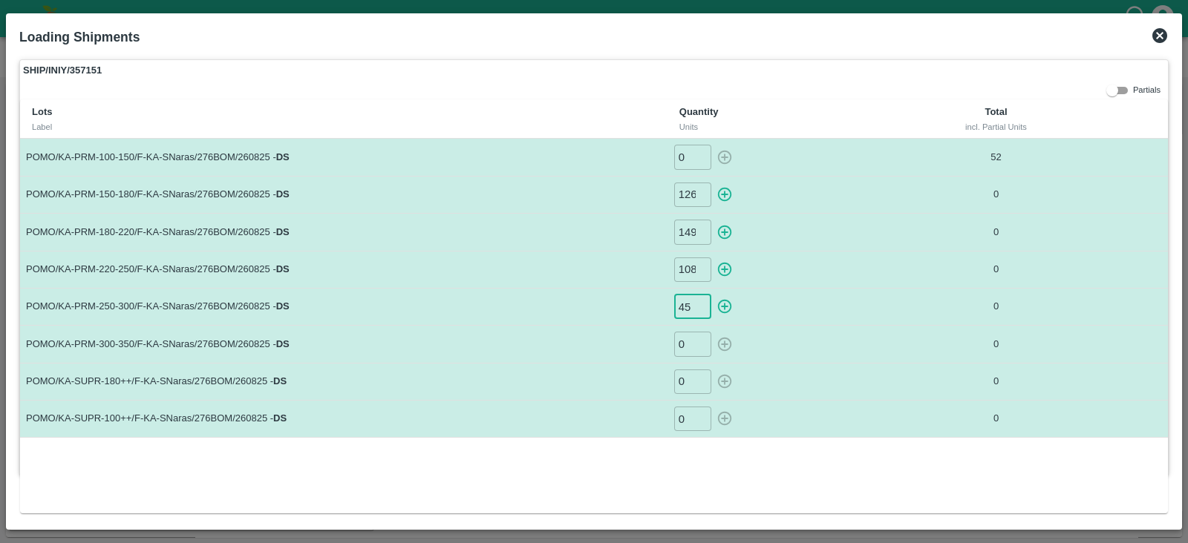
type input "45"
type input "24"
type input "55"
type input "14"
click at [727, 194] on icon "button" at bounding box center [725, 195] width 14 height 14
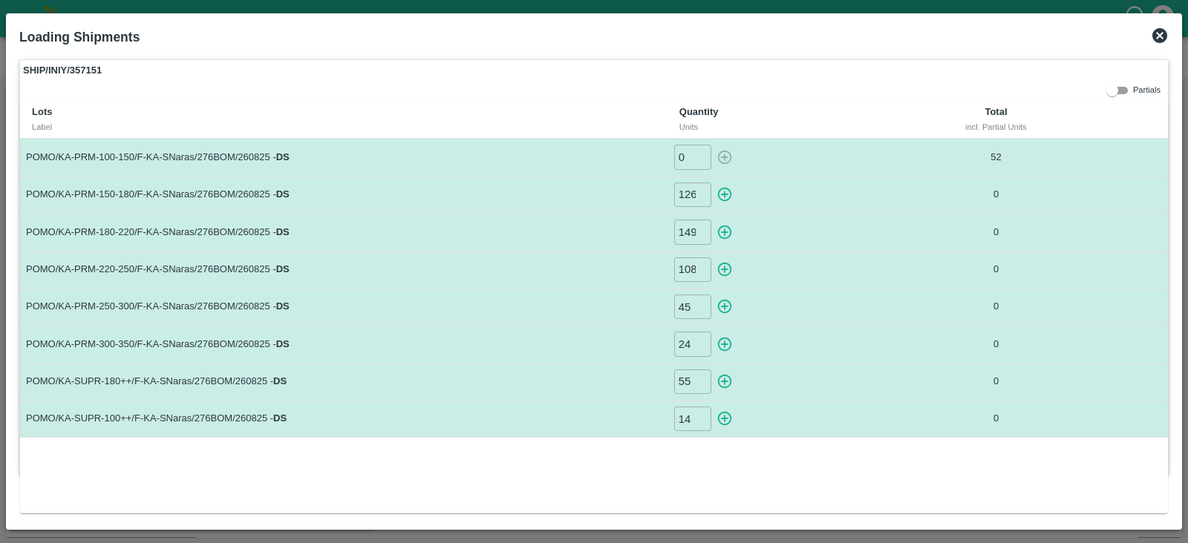
type input "0"
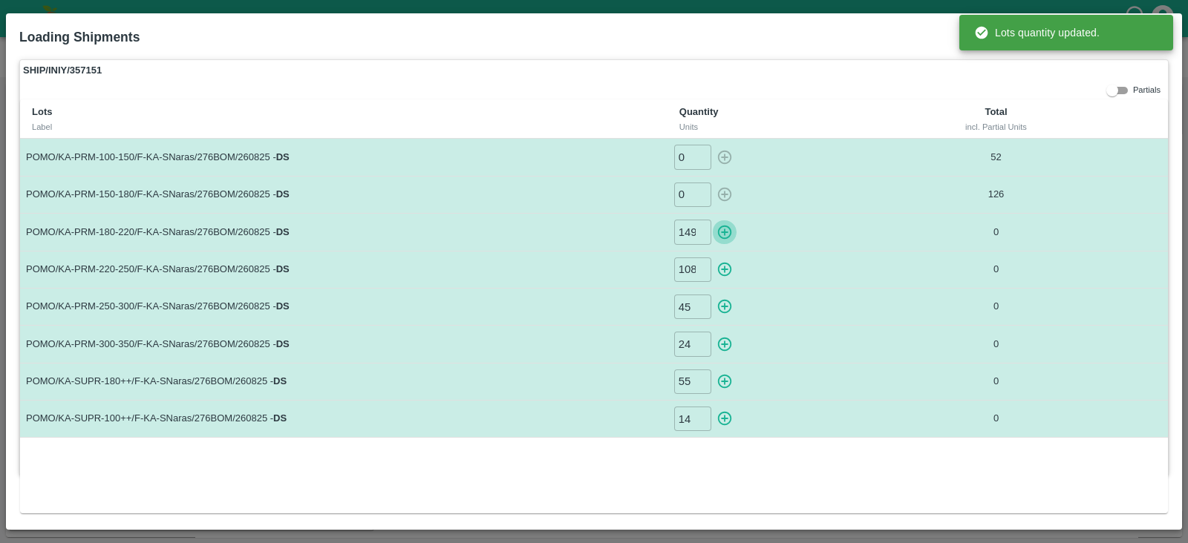
click at [726, 235] on icon "button" at bounding box center [724, 232] width 16 height 16
type input "0"
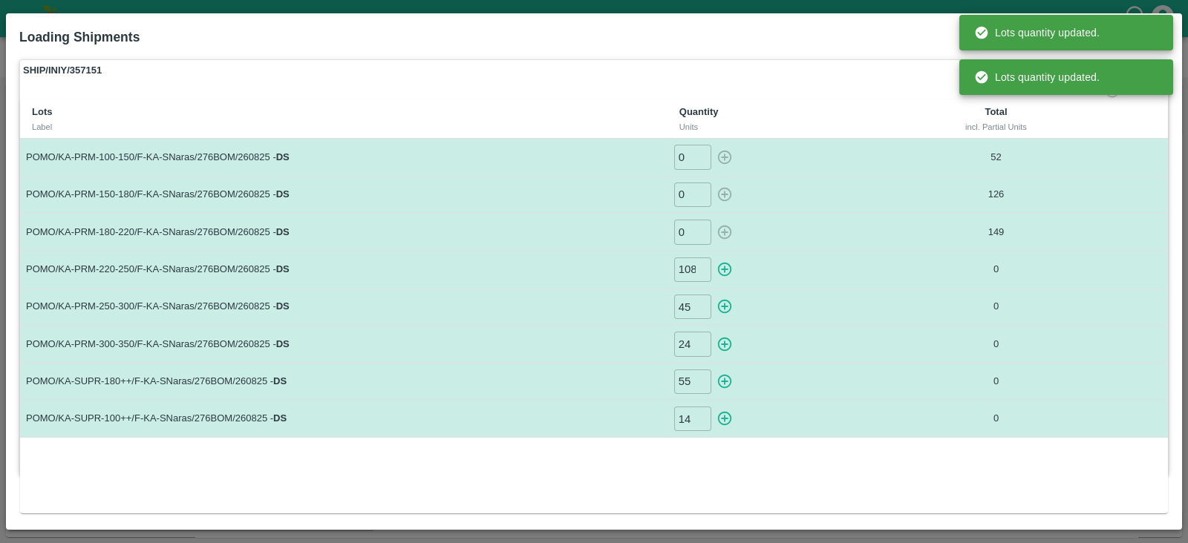
click at [731, 269] on icon "button" at bounding box center [725, 270] width 14 height 14
type input "0"
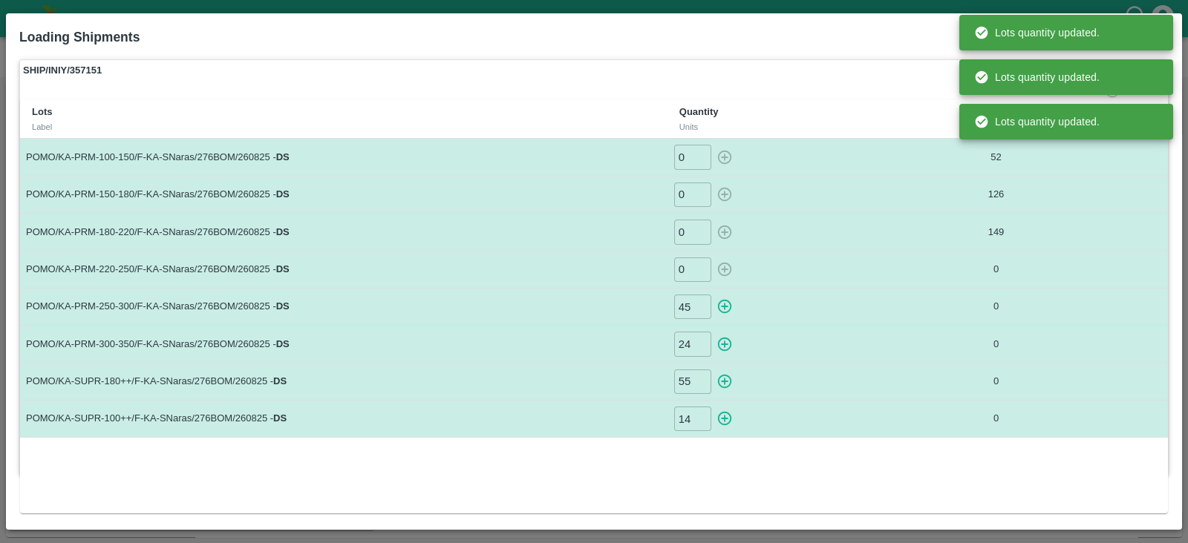
click at [722, 306] on icon "button" at bounding box center [725, 307] width 14 height 14
type input "0"
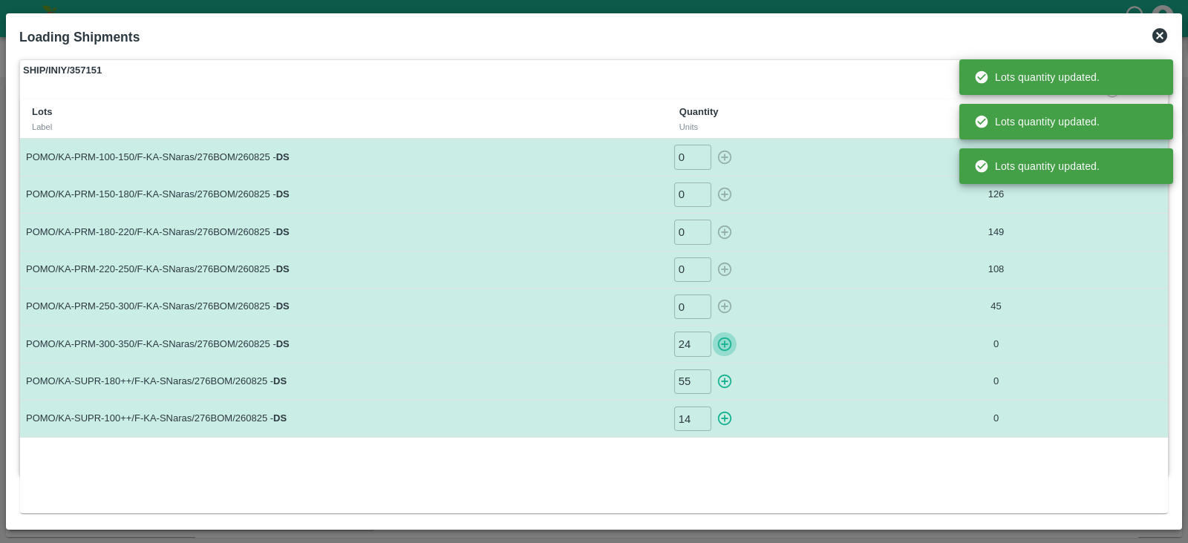
click at [726, 347] on icon "button" at bounding box center [724, 344] width 16 height 16
type input "0"
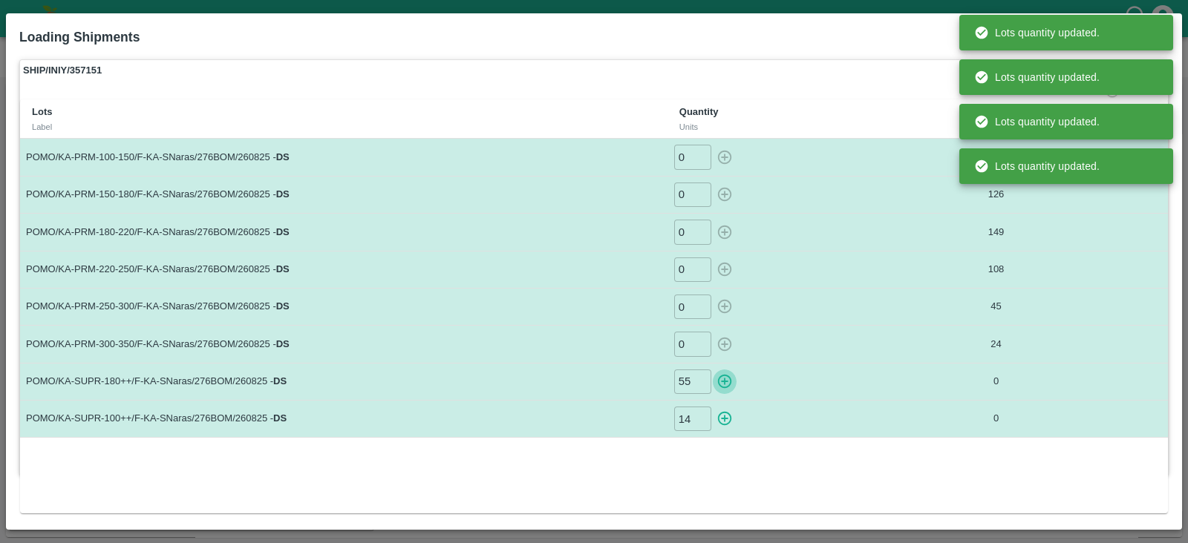
click at [724, 376] on icon "button" at bounding box center [724, 381] width 16 height 16
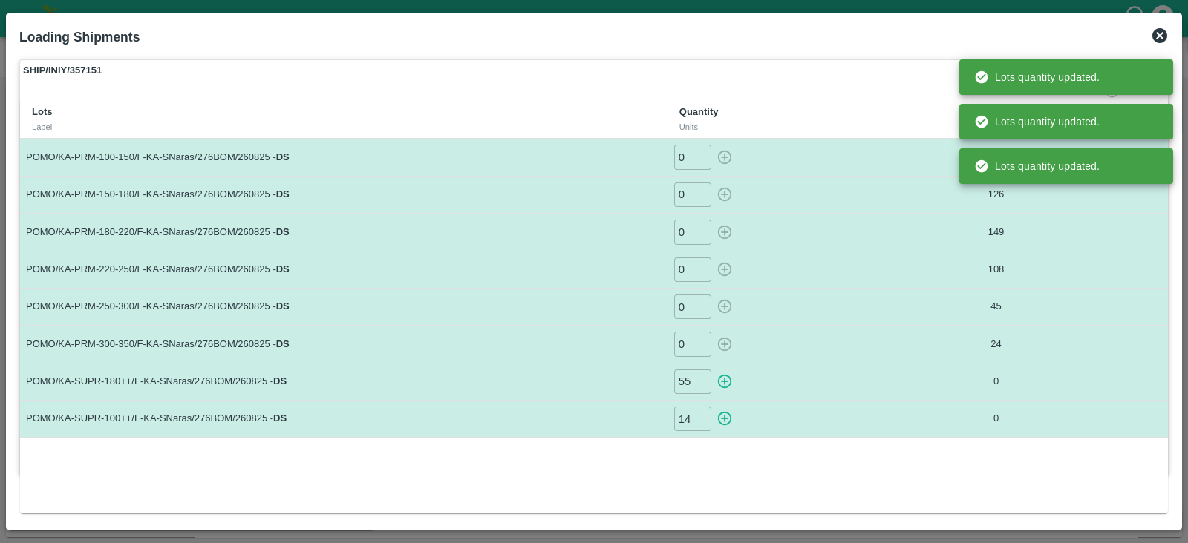
type input "0"
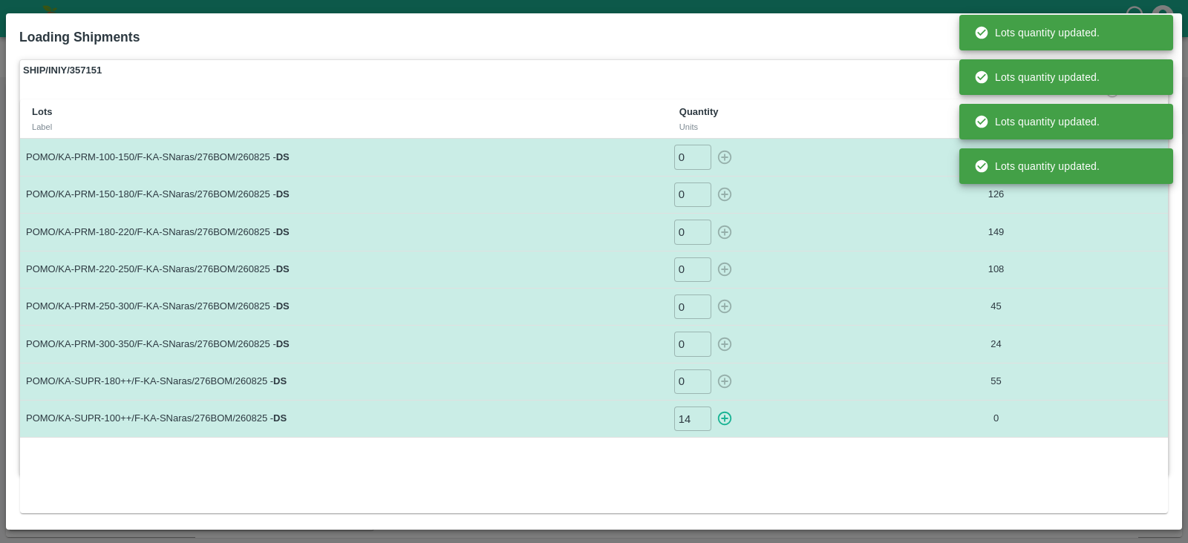
click at [722, 412] on icon "button" at bounding box center [725, 419] width 14 height 14
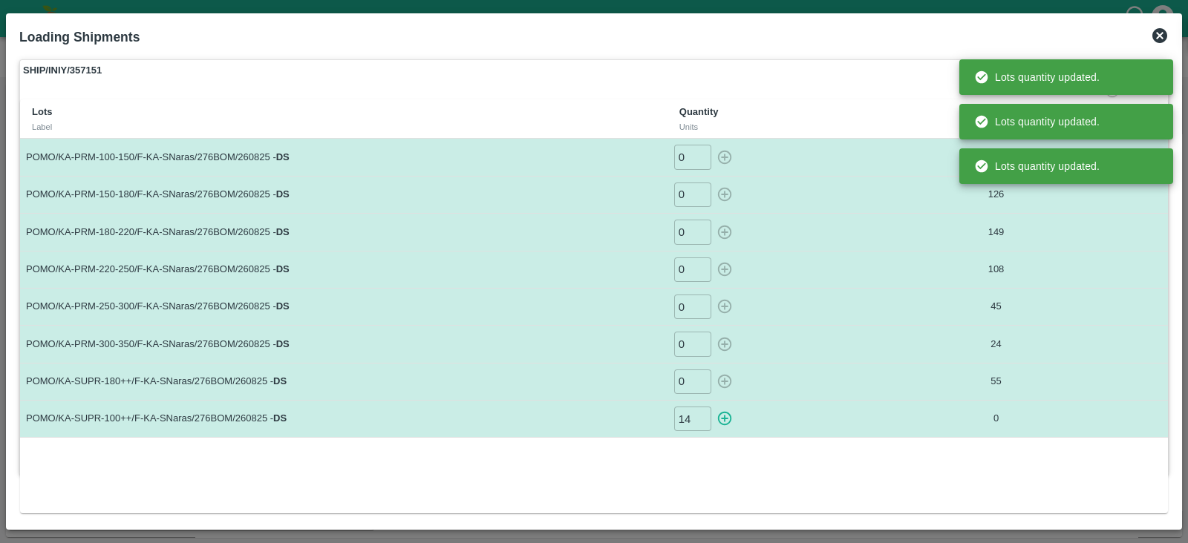
type input "0"
click at [808, 188] on div "0 ​" at bounding box center [781, 195] width 216 height 24
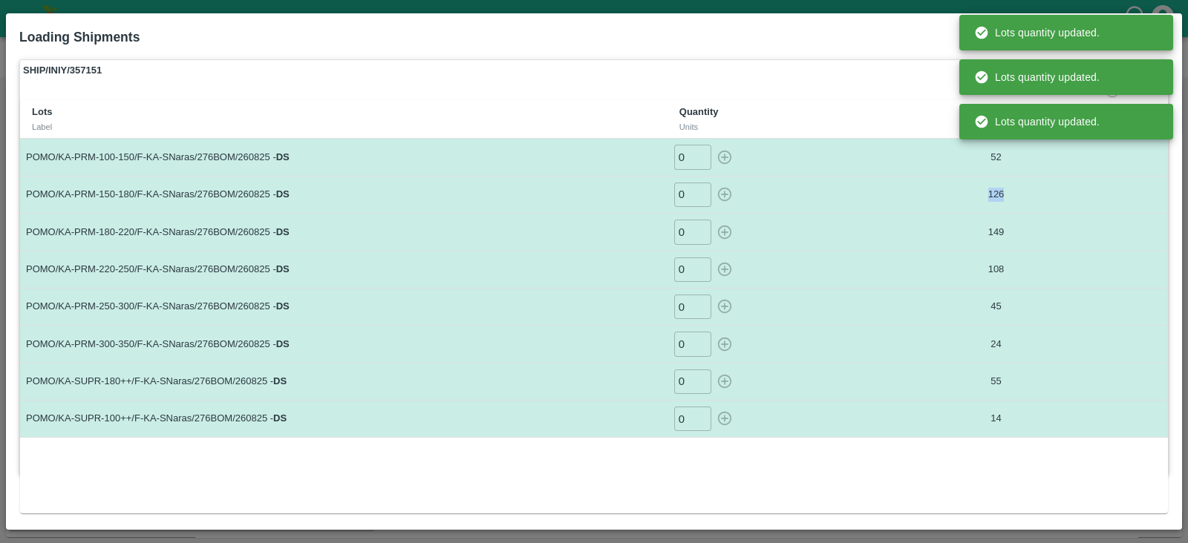
click at [808, 188] on div "0 ​" at bounding box center [781, 195] width 216 height 24
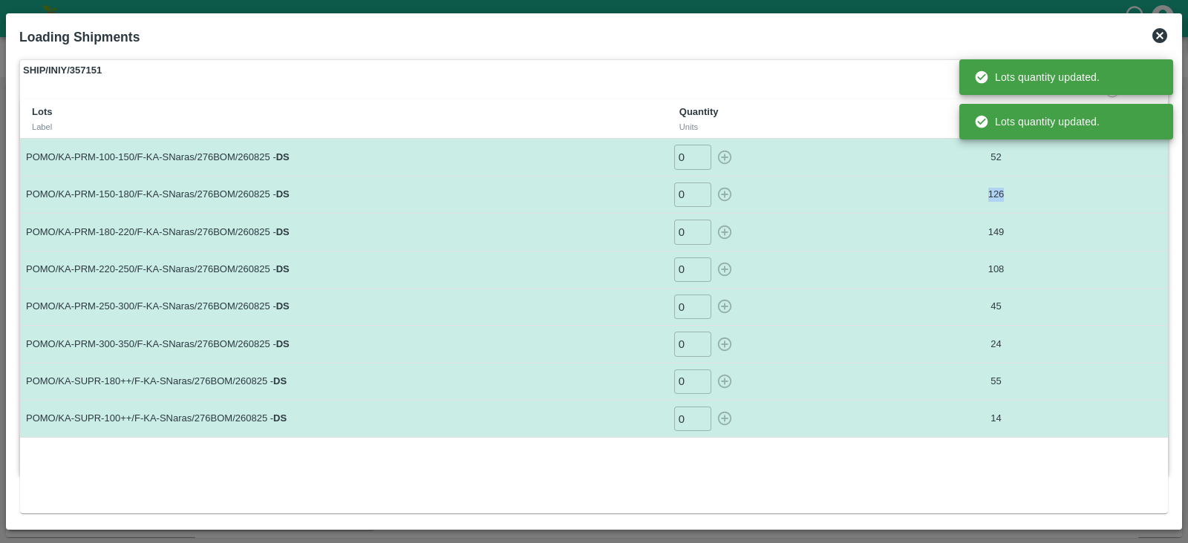
click at [808, 188] on div "0 ​" at bounding box center [781, 195] width 216 height 24
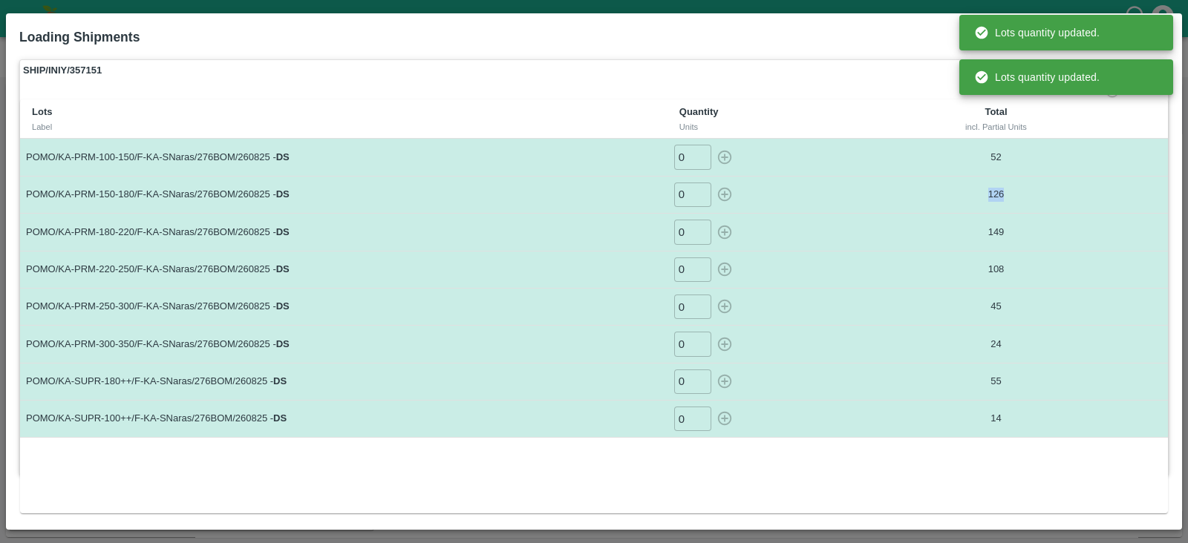
click at [808, 188] on div "0 ​" at bounding box center [781, 195] width 216 height 24
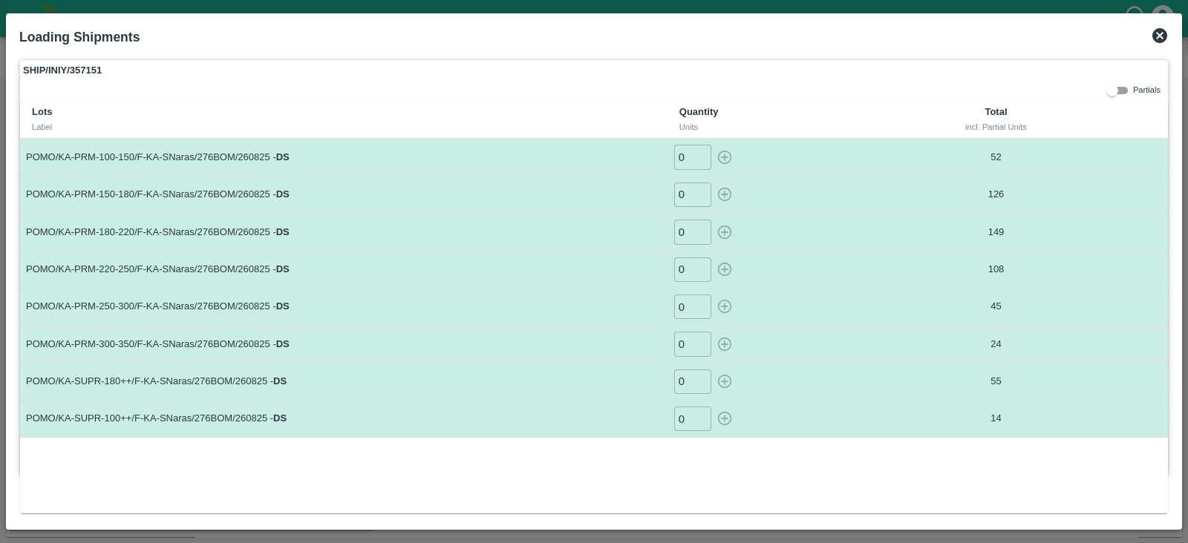
click at [812, 143] on td "0 ​" at bounding box center [781, 157] width 228 height 37
click at [1165, 38] on icon at bounding box center [1159, 35] width 15 height 15
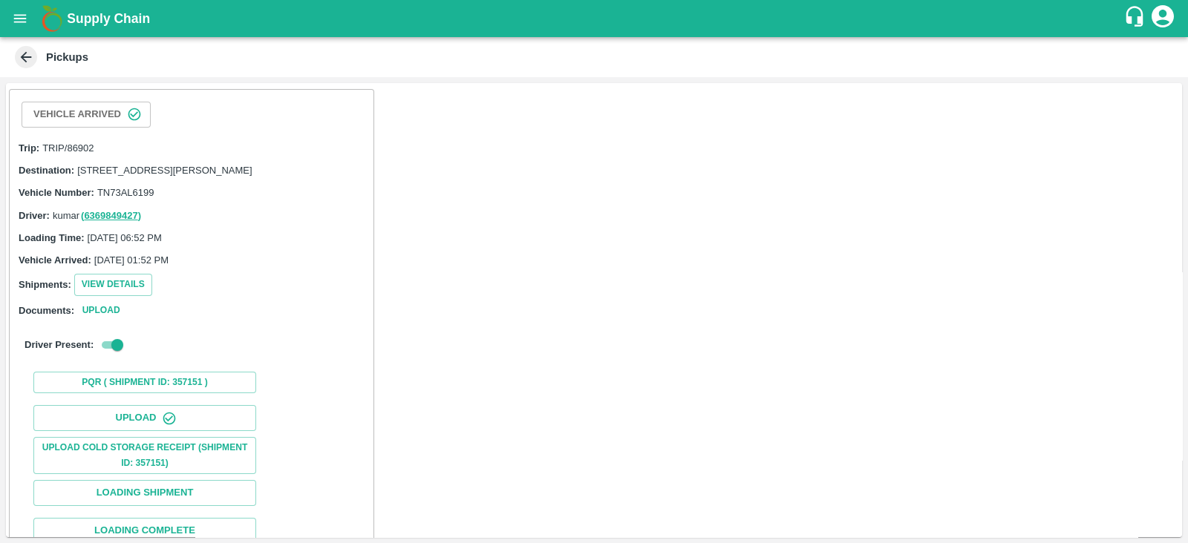
scroll to position [151, 0]
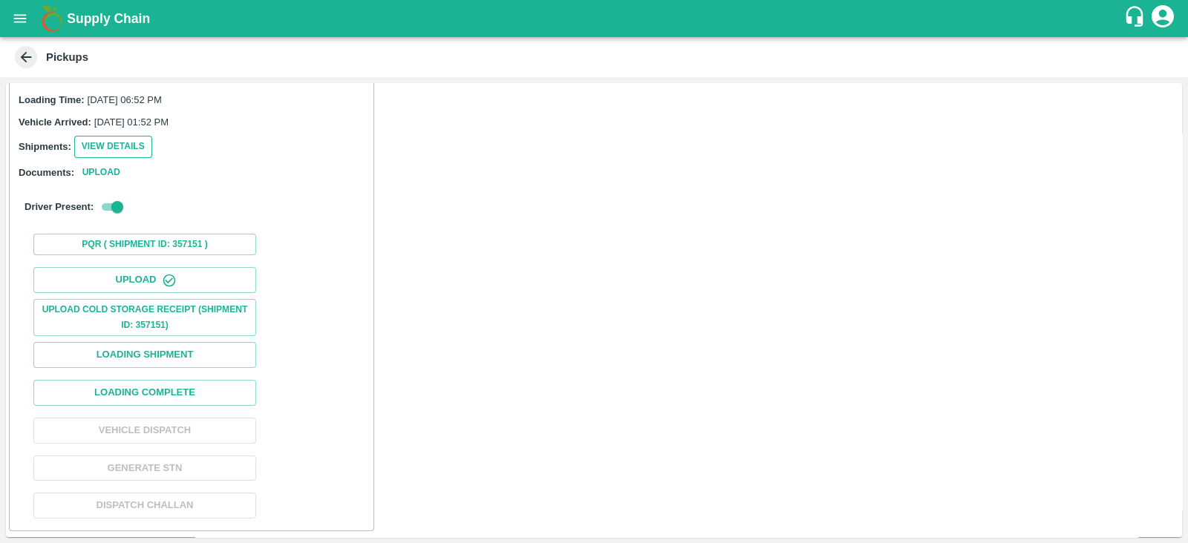
click at [102, 154] on button "View Details" at bounding box center [113, 147] width 78 height 22
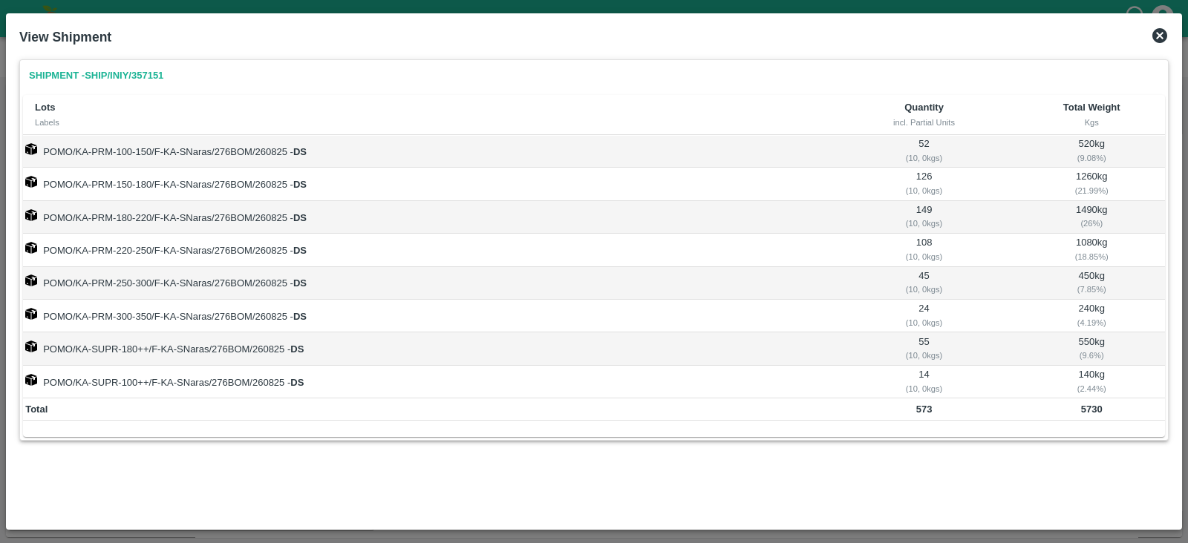
click at [1164, 35] on icon at bounding box center [1159, 35] width 15 height 15
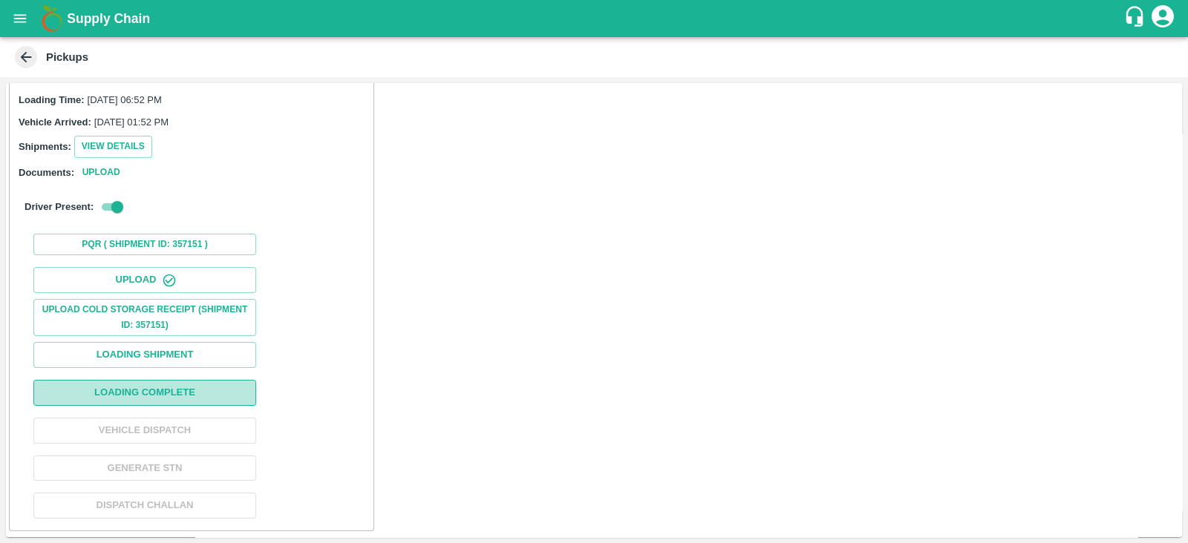
click at [219, 392] on button "Loading Complete" at bounding box center [144, 393] width 223 height 26
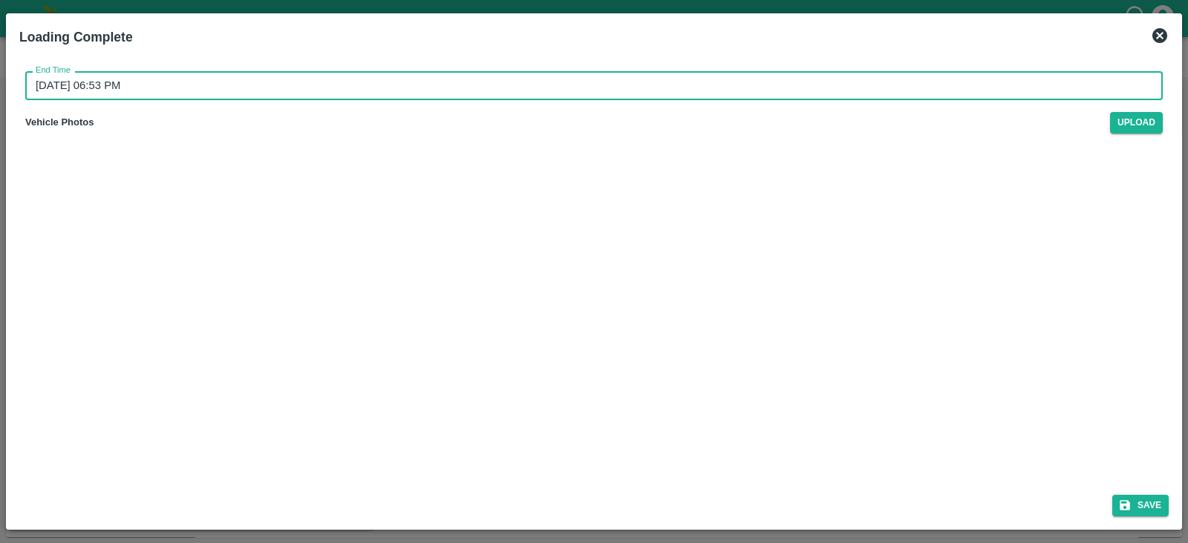
click at [197, 83] on input "[DATE] 06:53 PM" at bounding box center [588, 85] width 1127 height 28
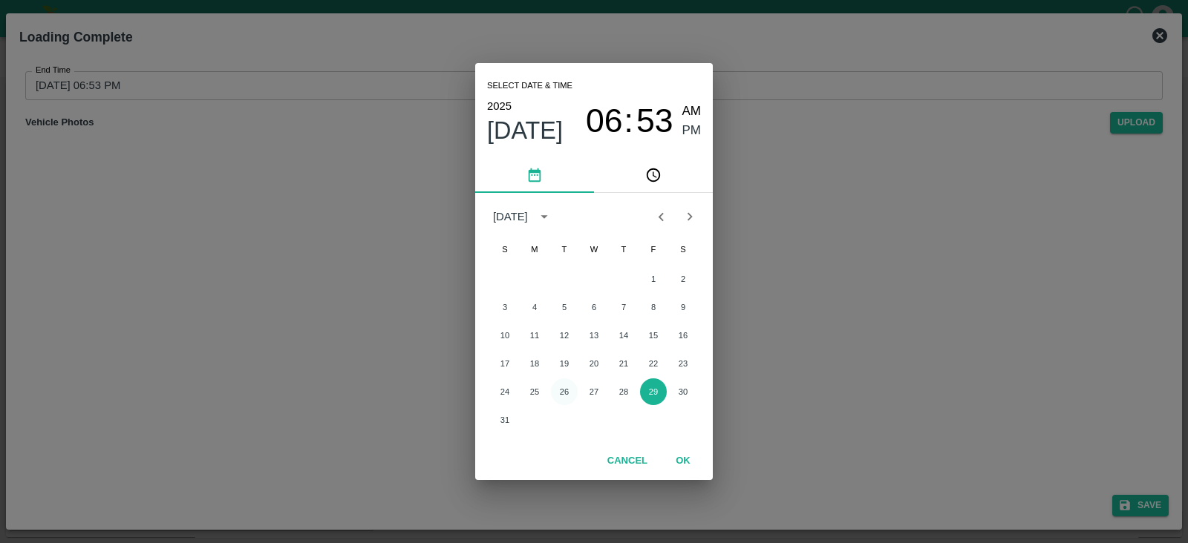
click at [570, 391] on button "26" at bounding box center [564, 392] width 27 height 27
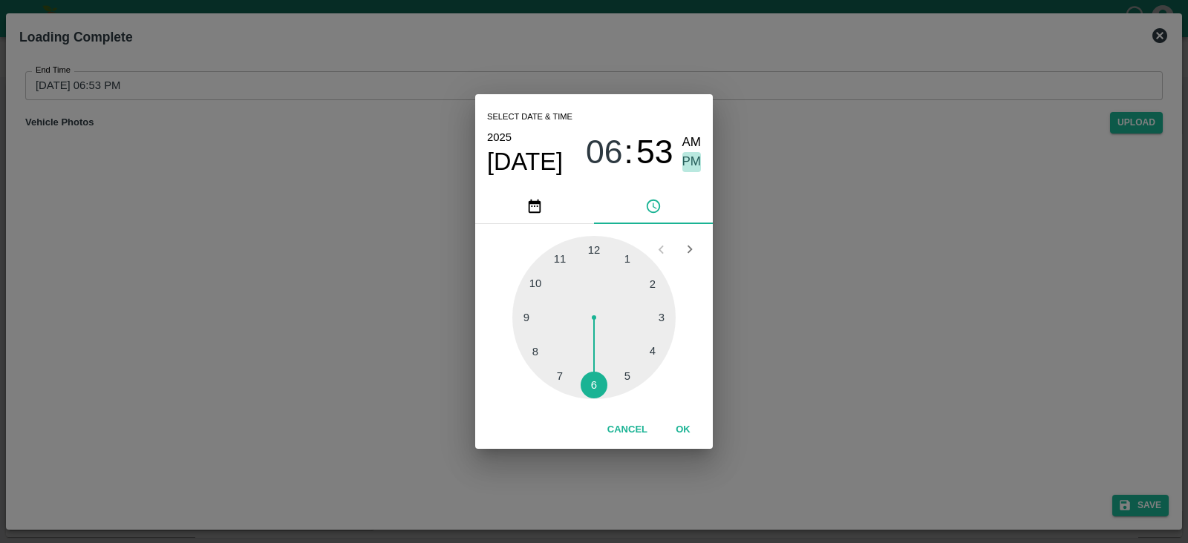
click at [690, 163] on span "PM" at bounding box center [691, 162] width 19 height 20
click at [690, 424] on button "OK" at bounding box center [683, 430] width 48 height 26
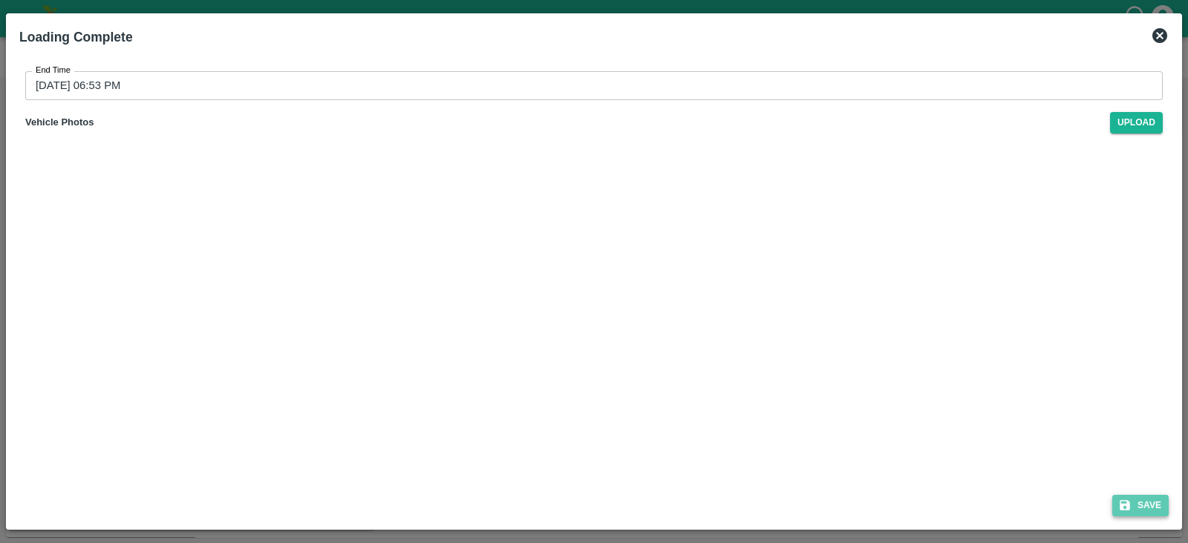
click at [1139, 500] on button "Save" at bounding box center [1140, 506] width 56 height 22
type input "[DATE] 06:53 PM"
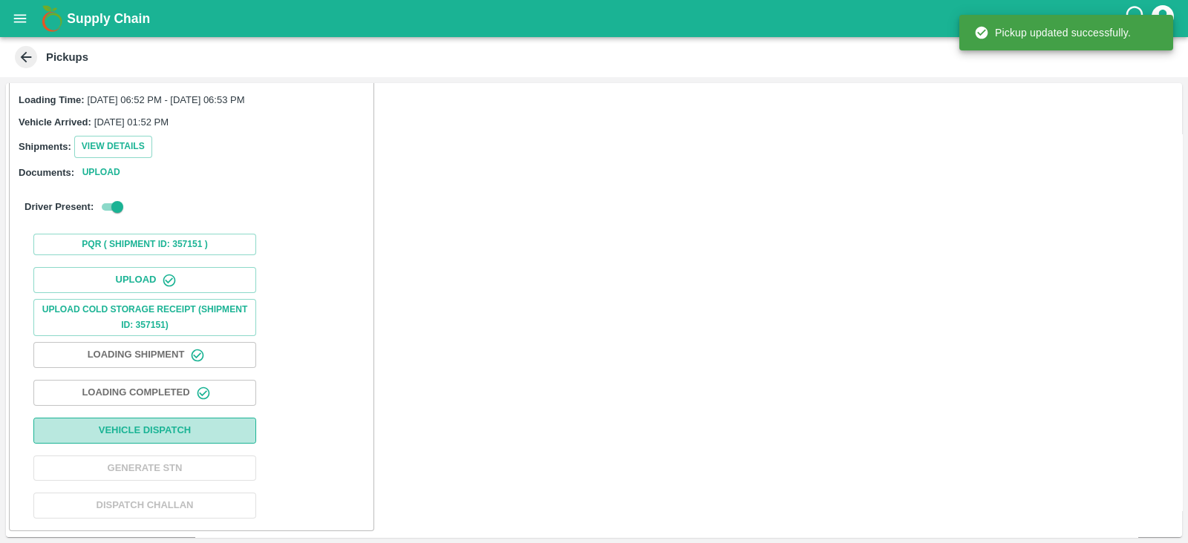
click at [218, 429] on button "Vehicle Dispatch" at bounding box center [144, 431] width 223 height 26
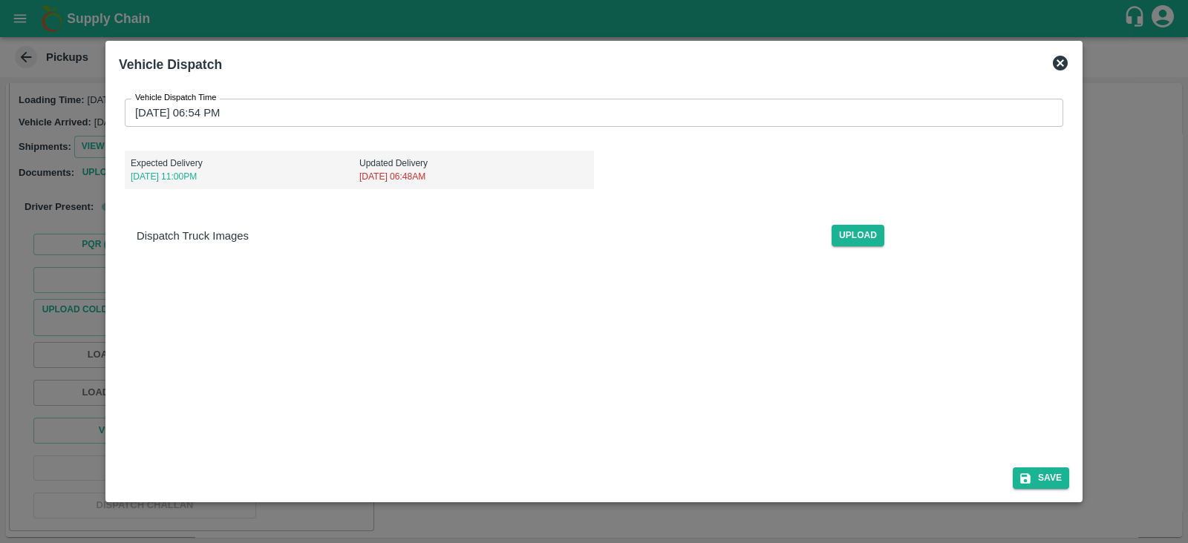
click at [232, 133] on div "Vehicle Dispatch Time [DATE] 06:54 PM Vehicle Dispatch Time Expected Delivery […" at bounding box center [594, 178] width 950 height 183
click at [232, 118] on input "[DATE] 06:54 PM" at bounding box center [589, 113] width 928 height 28
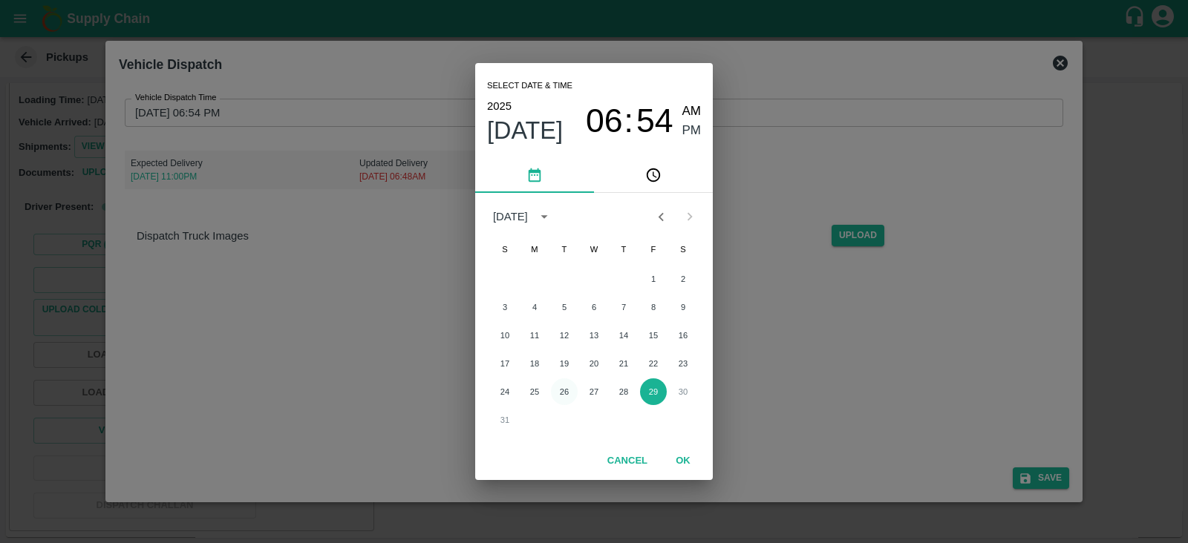
click at [560, 400] on button "26" at bounding box center [564, 392] width 27 height 27
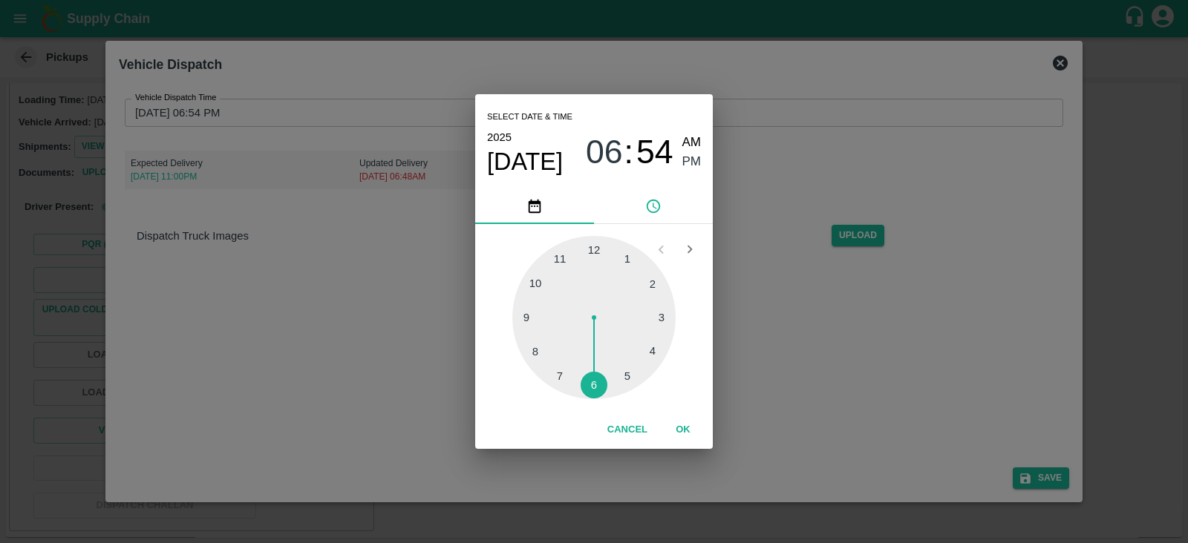
type input "[DATE] 06:54 PM"
click at [695, 165] on span "PM" at bounding box center [691, 162] width 19 height 20
click at [689, 428] on button "OK" at bounding box center [683, 430] width 48 height 26
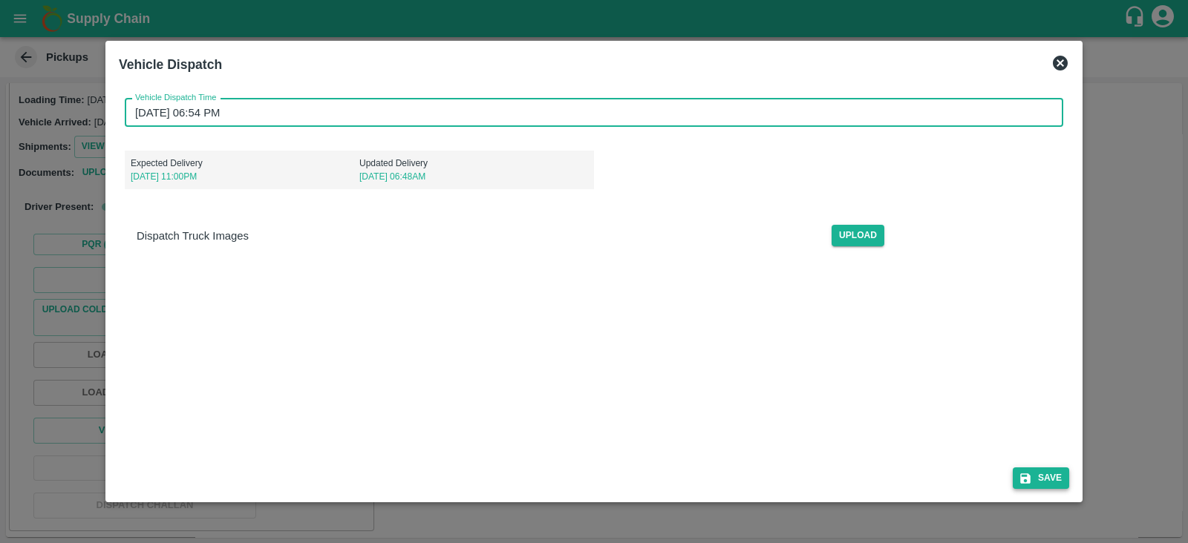
click at [1024, 477] on icon "submit" at bounding box center [1025, 479] width 10 height 10
